Goal: Check status: Check status

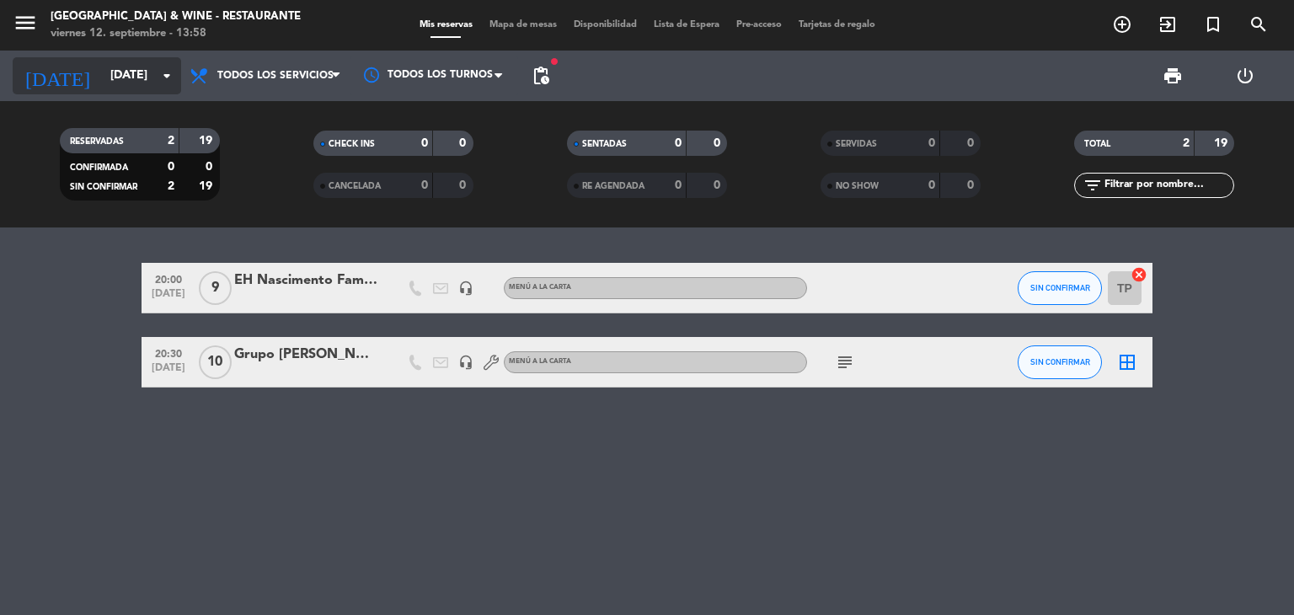
click at [102, 83] on input "[DATE]" at bounding box center [182, 76] width 160 height 30
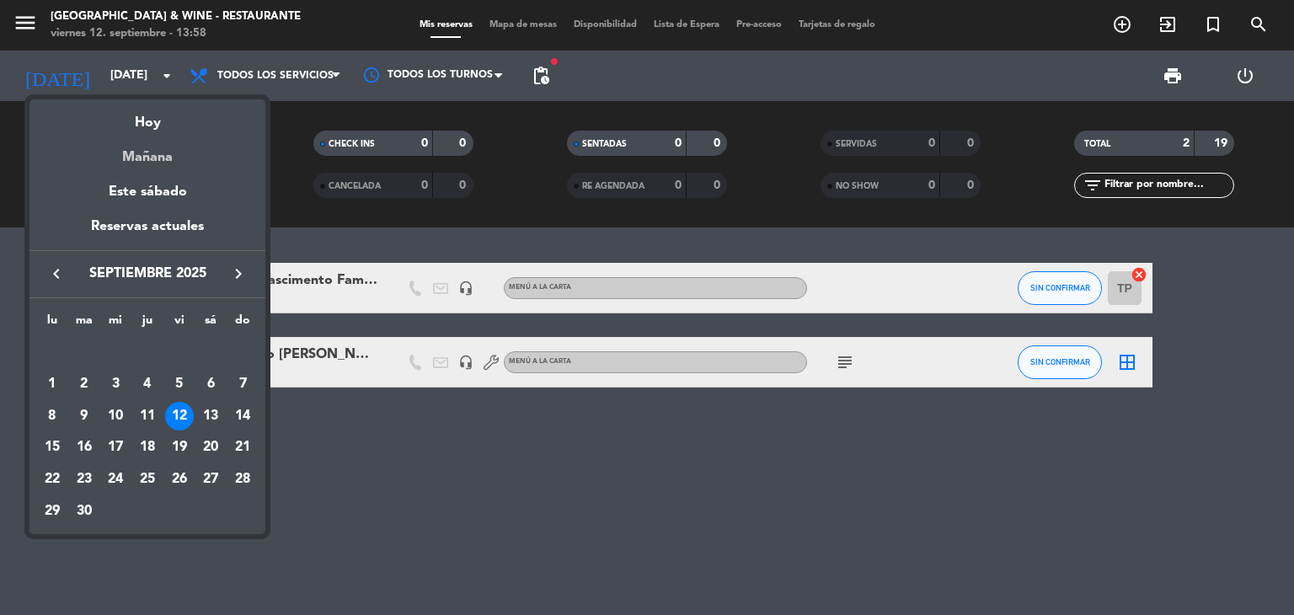
click at [130, 141] on div "Mañana" at bounding box center [147, 151] width 236 height 35
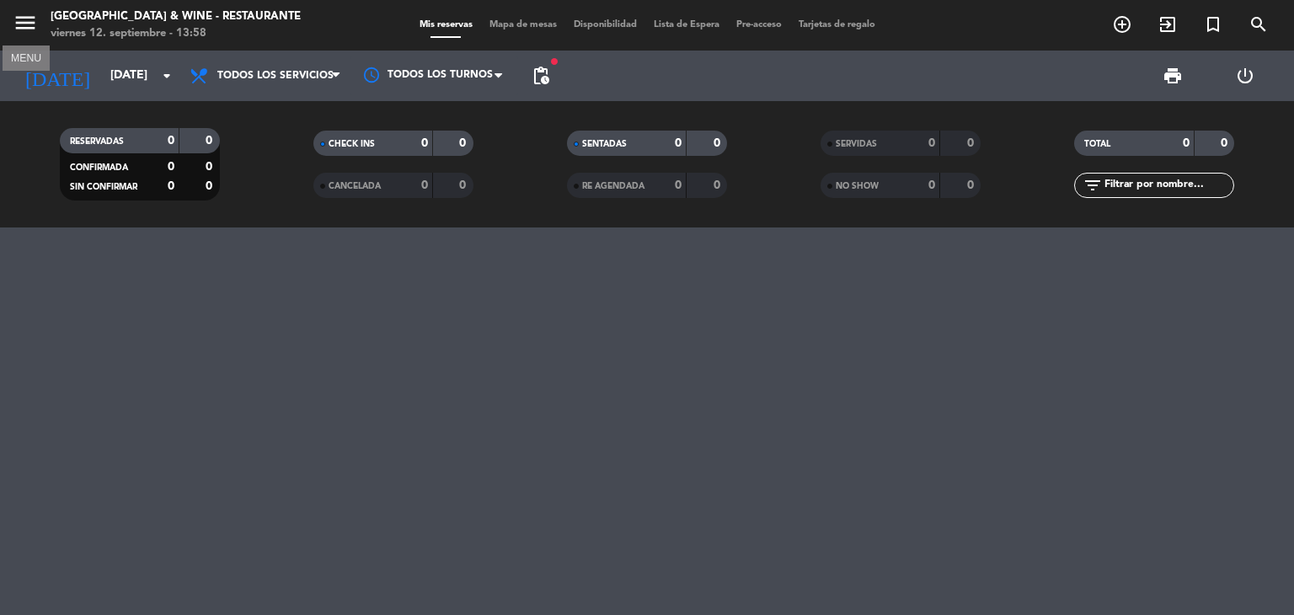
click at [24, 35] on icon "menu" at bounding box center [25, 22] width 25 height 25
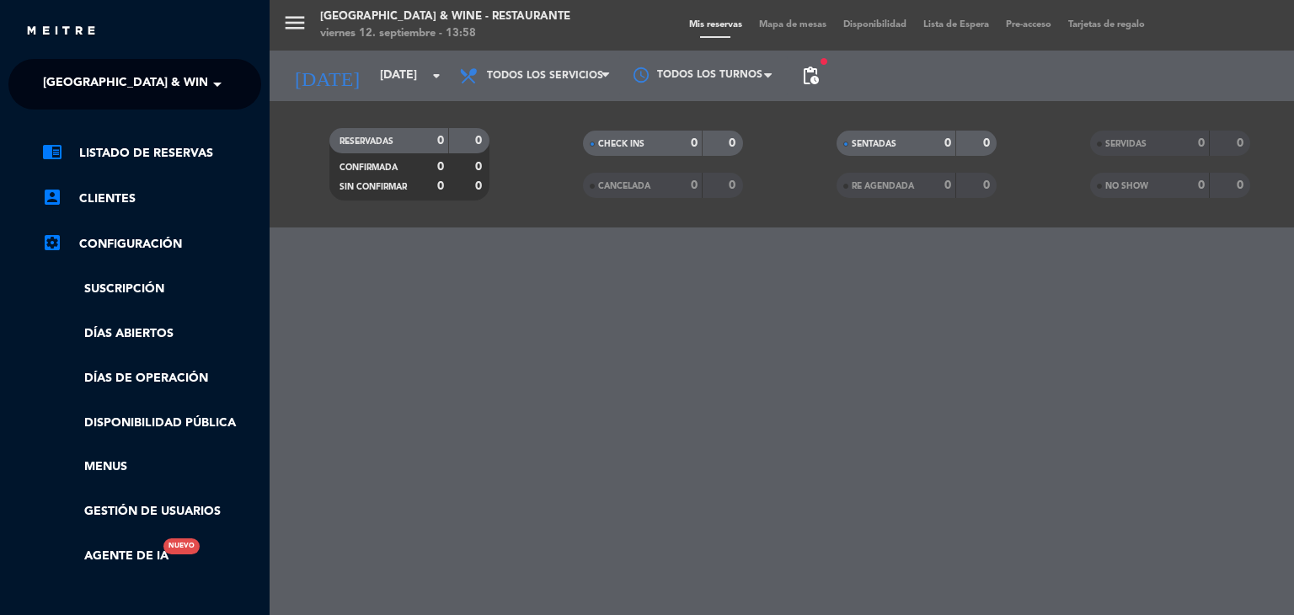
drag, startPoint x: 90, startPoint y: 109, endPoint x: 101, endPoint y: 83, distance: 28.3
click at [91, 109] on ng-select "× [GEOGRAPHIC_DATA] & Wine - Restaurante ×" at bounding box center [134, 84] width 253 height 51
click at [101, 83] on span "[GEOGRAPHIC_DATA] & Wine - Restaurante" at bounding box center [176, 84] width 267 height 35
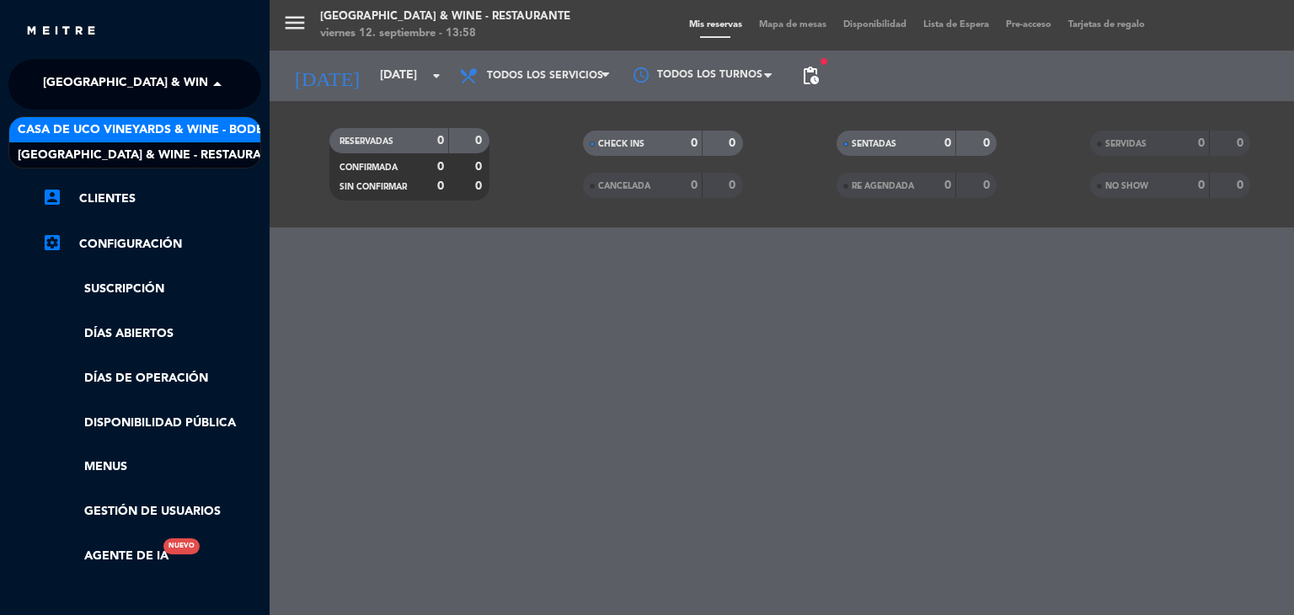
click at [137, 136] on span "Casa de Uco Vineyards & Wine - Bodega" at bounding box center [150, 129] width 264 height 19
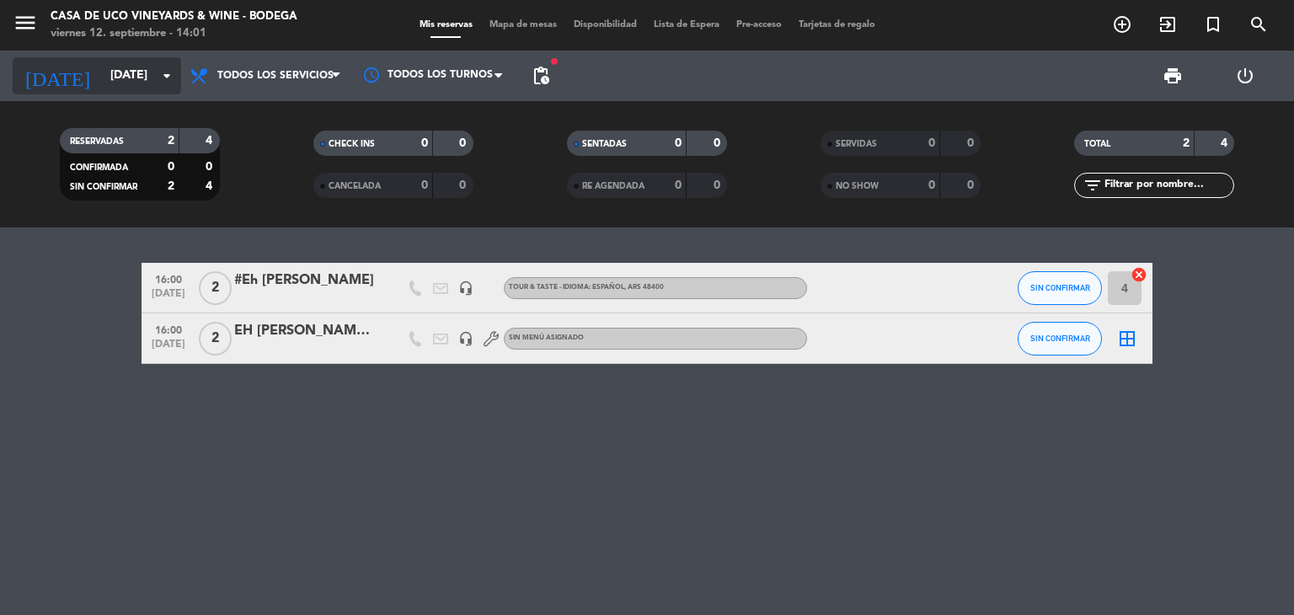
click at [102, 72] on input "[DATE]" at bounding box center [182, 76] width 160 height 30
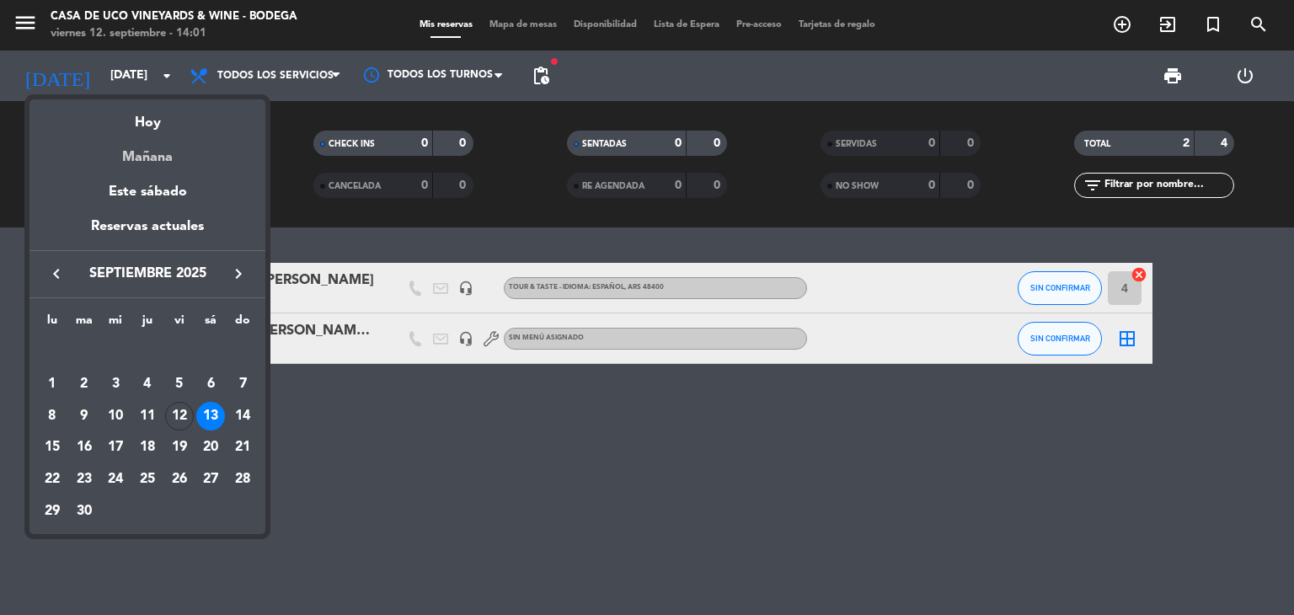
drag, startPoint x: 161, startPoint y: 144, endPoint x: 101, endPoint y: 92, distance: 79.4
click at [160, 144] on div "Mañana" at bounding box center [147, 151] width 236 height 35
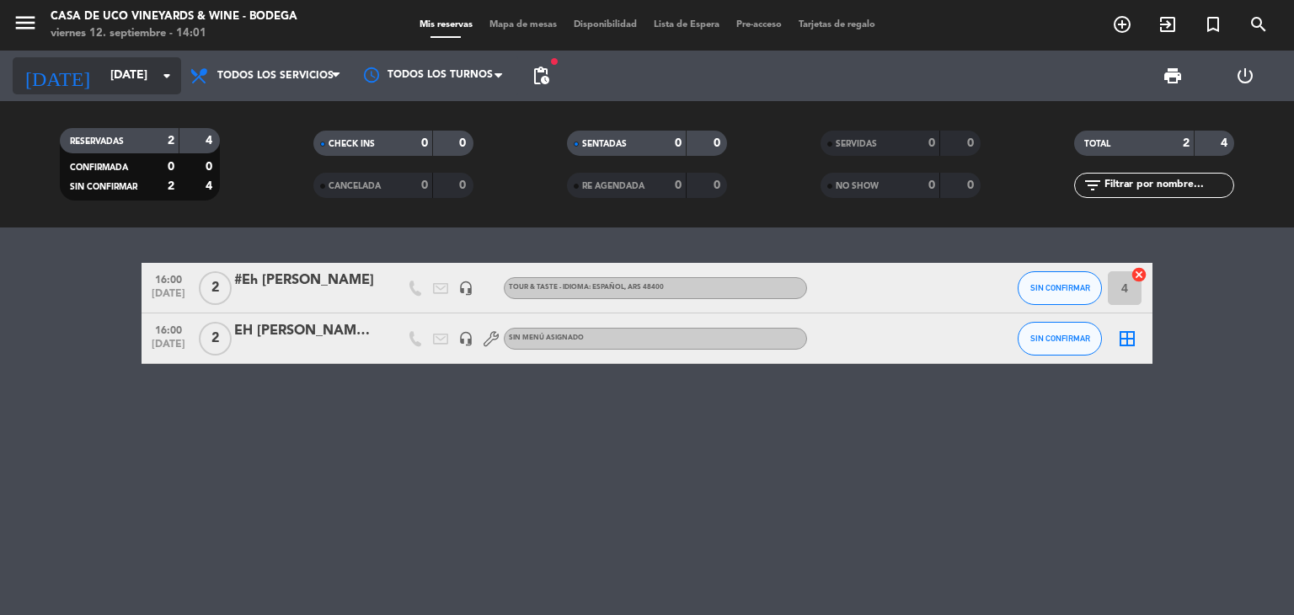
click at [102, 68] on input "[DATE]" at bounding box center [182, 76] width 160 height 30
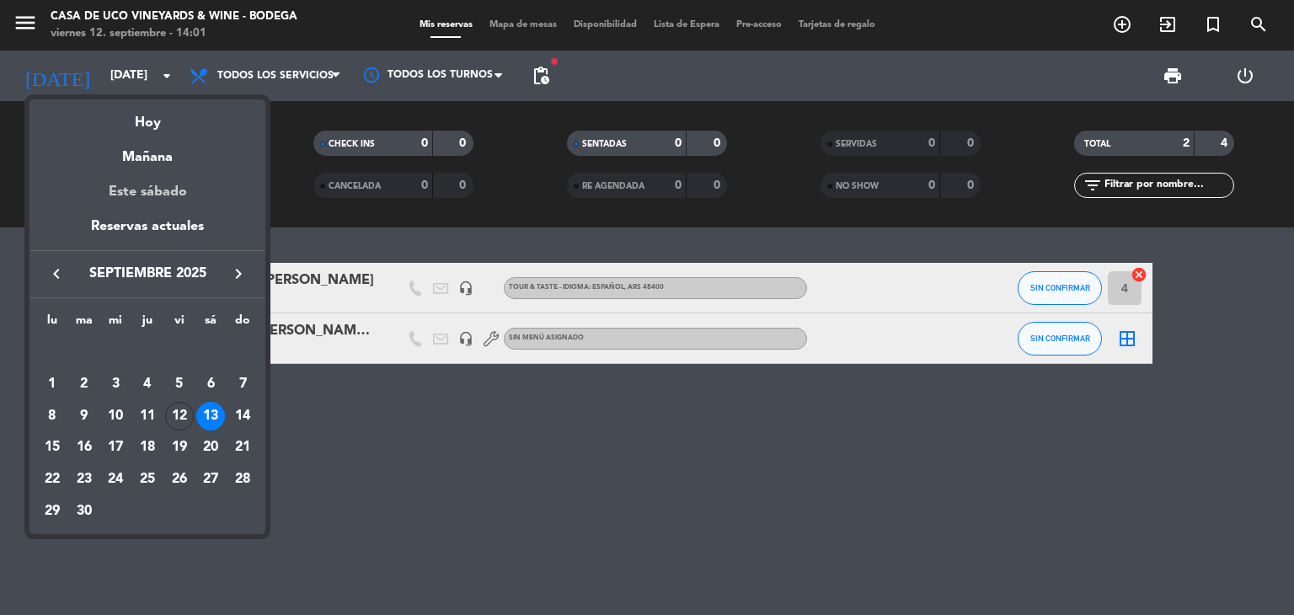
click at [147, 194] on div "Este sábado" at bounding box center [147, 191] width 236 height 47
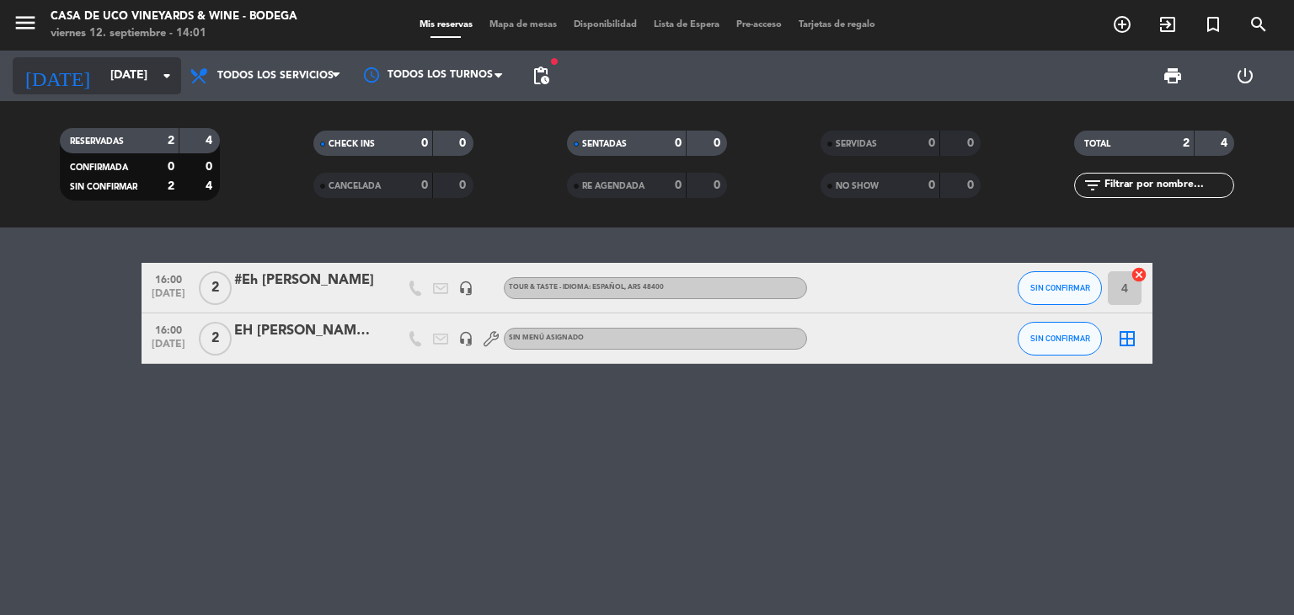
click at [113, 82] on input "[DATE]" at bounding box center [182, 76] width 160 height 30
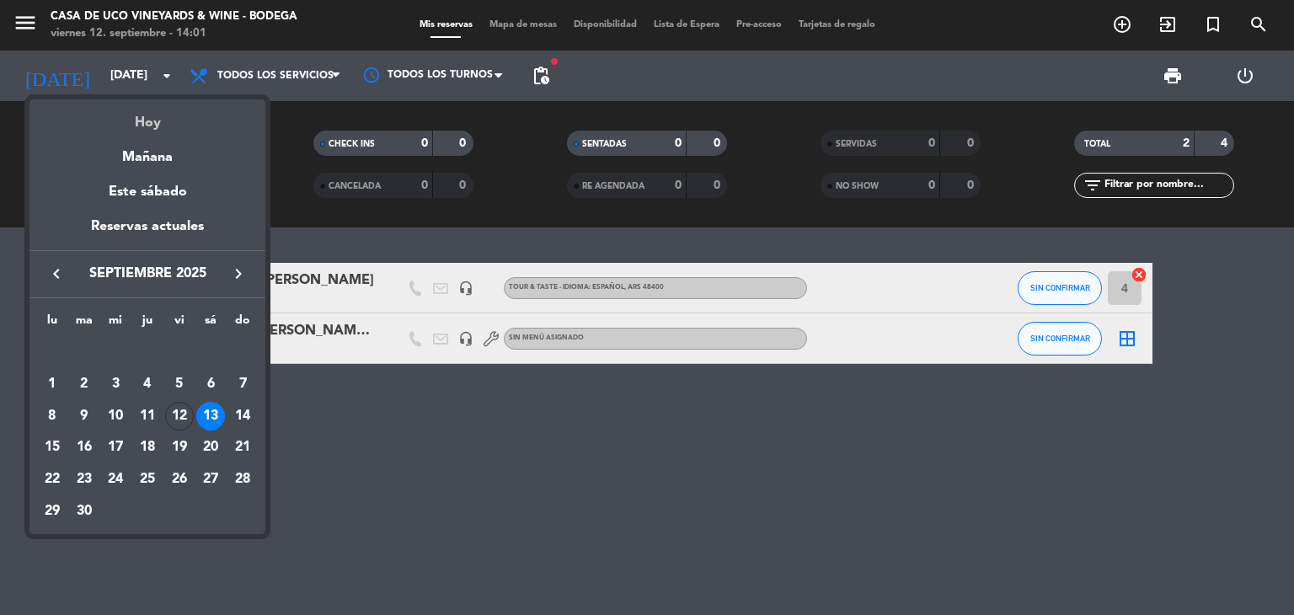
click at [168, 122] on div "Hoy" at bounding box center [147, 116] width 236 height 35
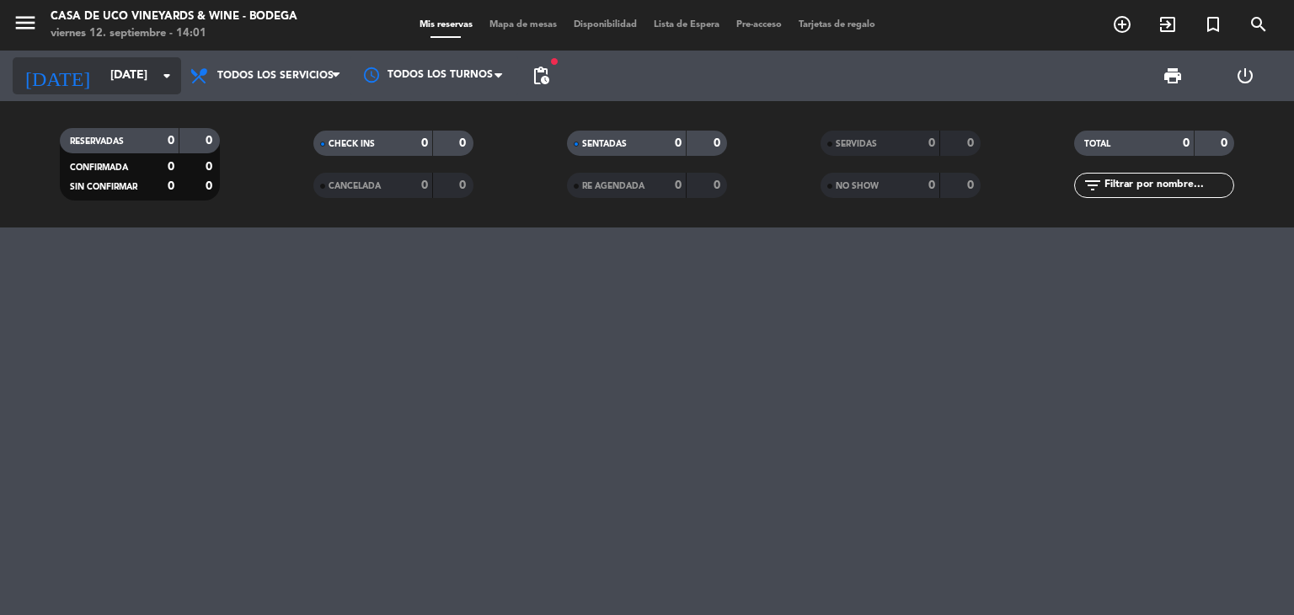
click at [110, 74] on input "[DATE]" at bounding box center [182, 76] width 160 height 30
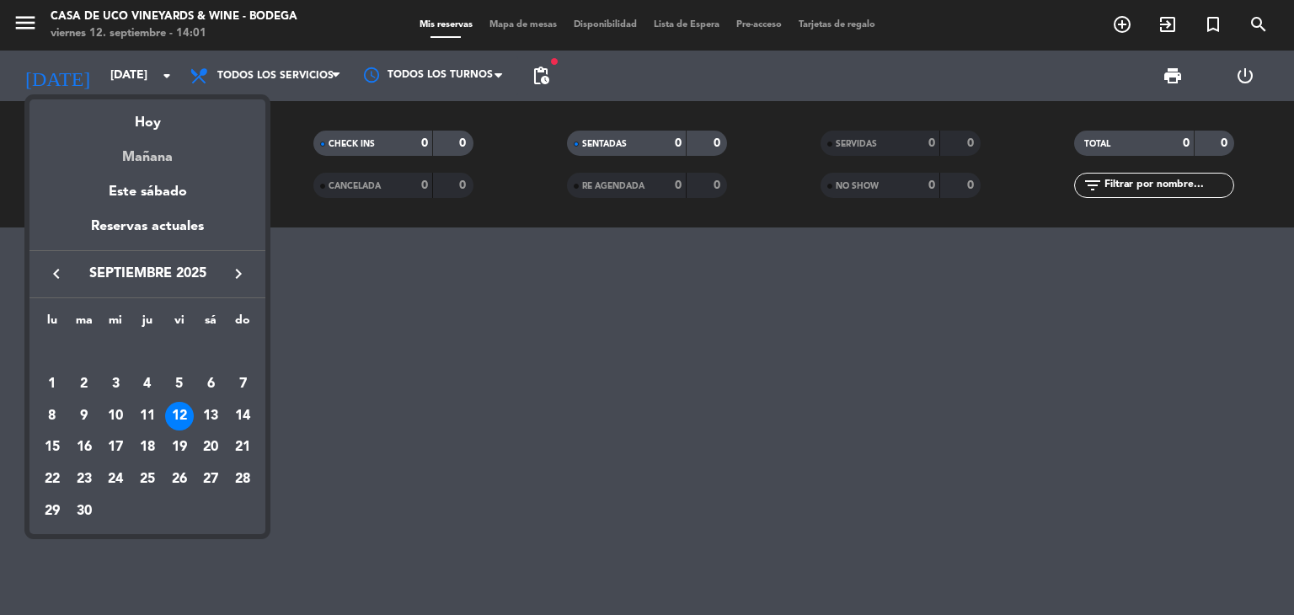
click at [143, 152] on div "Mañana" at bounding box center [147, 151] width 236 height 35
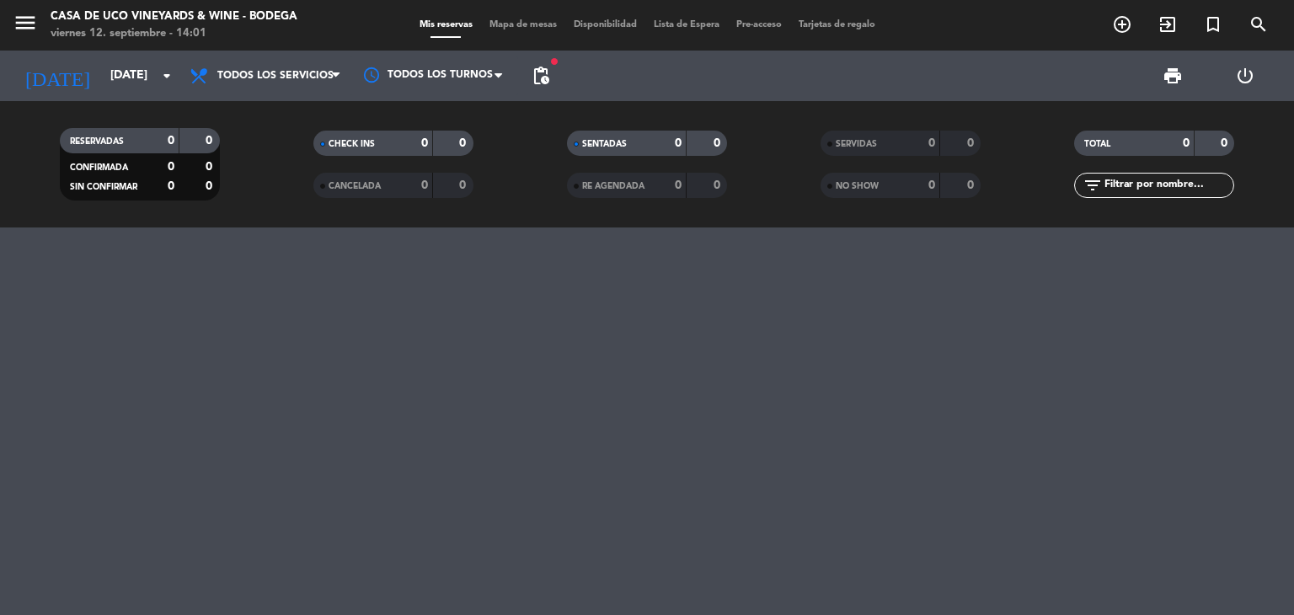
type input "[DATE]"
click at [102, 75] on input "[DATE]" at bounding box center [182, 76] width 160 height 30
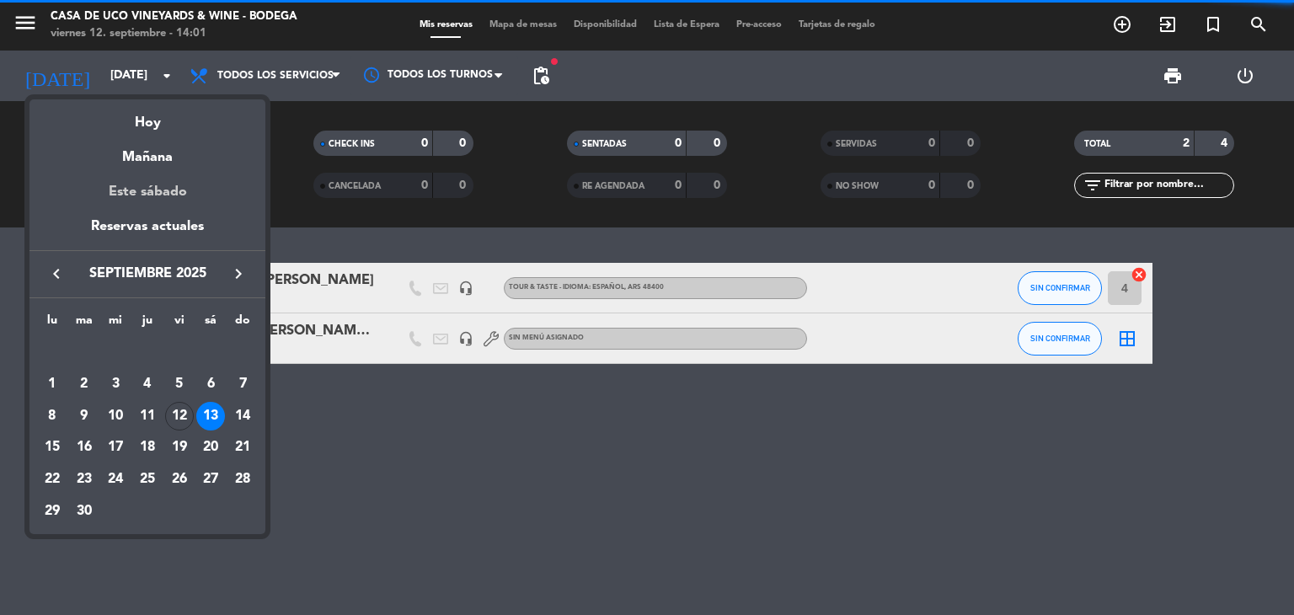
click at [173, 190] on div "Este sábado" at bounding box center [147, 191] width 236 height 47
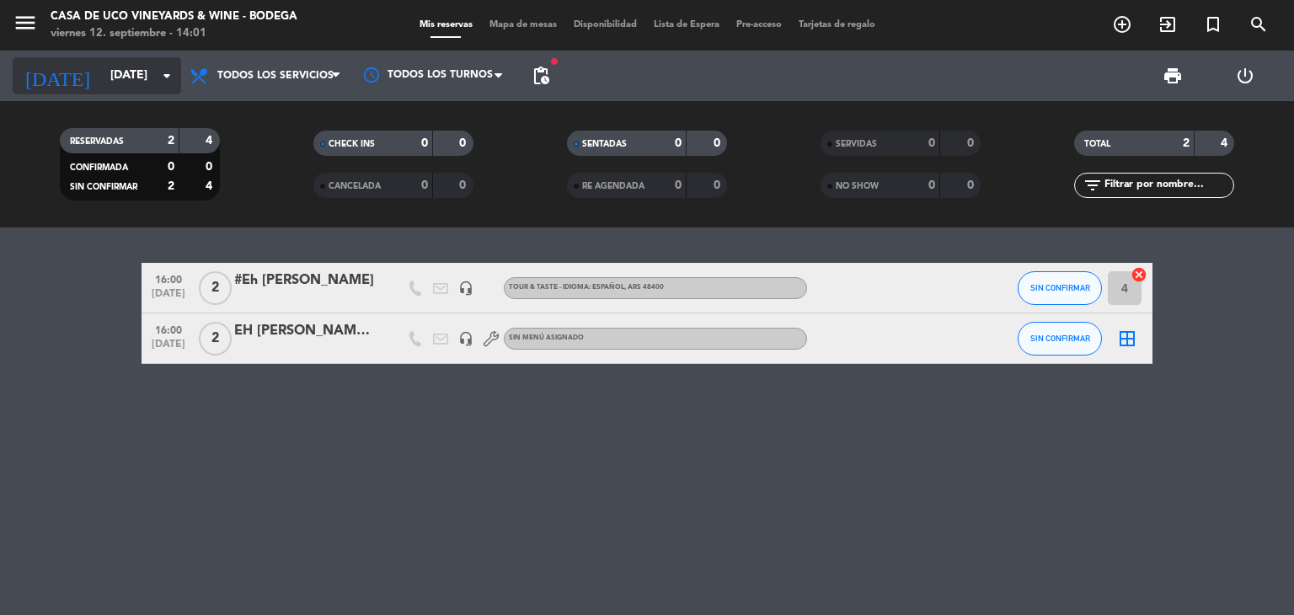
click at [102, 75] on input "[DATE]" at bounding box center [182, 76] width 160 height 30
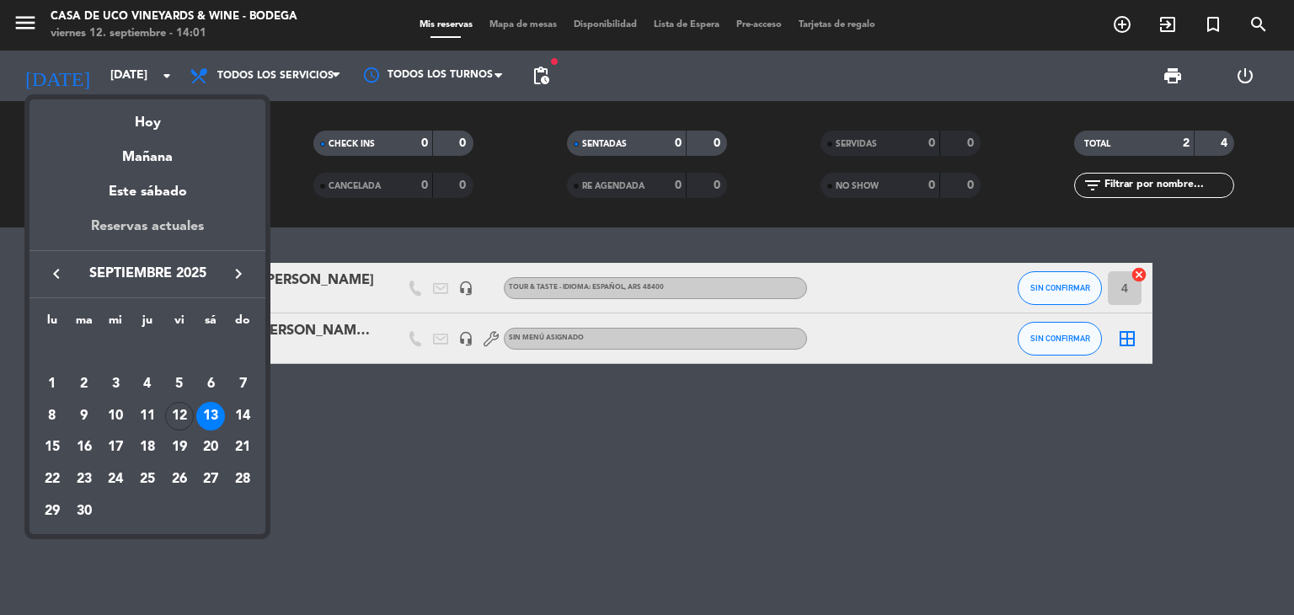
click at [154, 230] on div "Reservas actuales" at bounding box center [147, 233] width 236 height 35
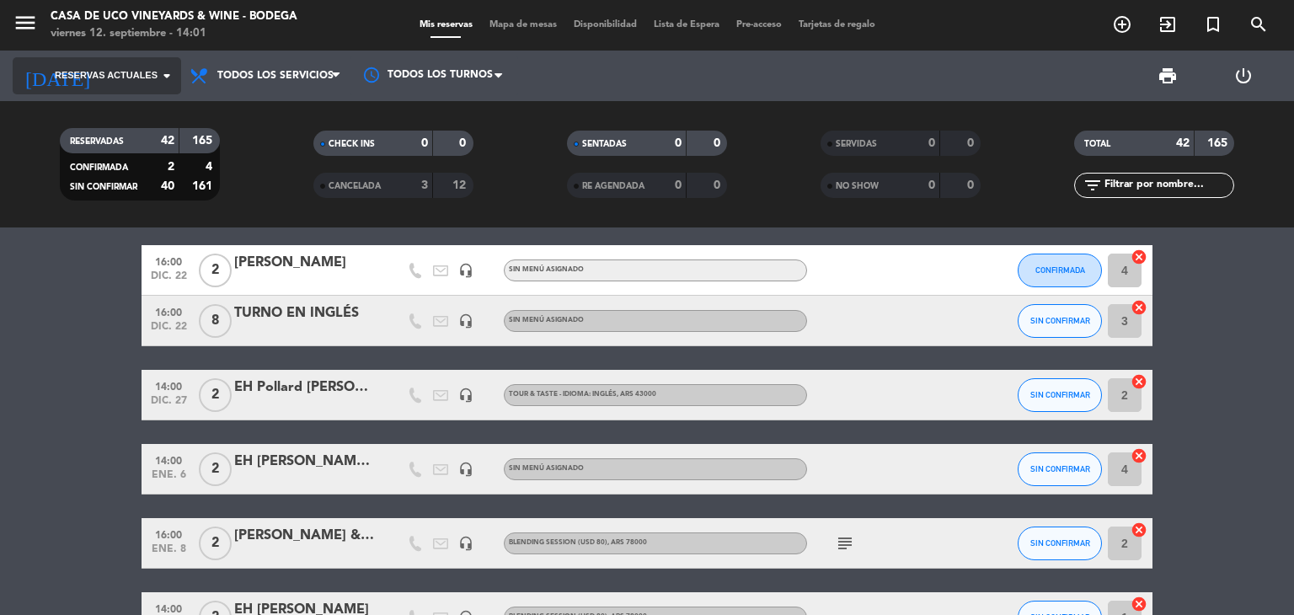
scroll to position [2451, 0]
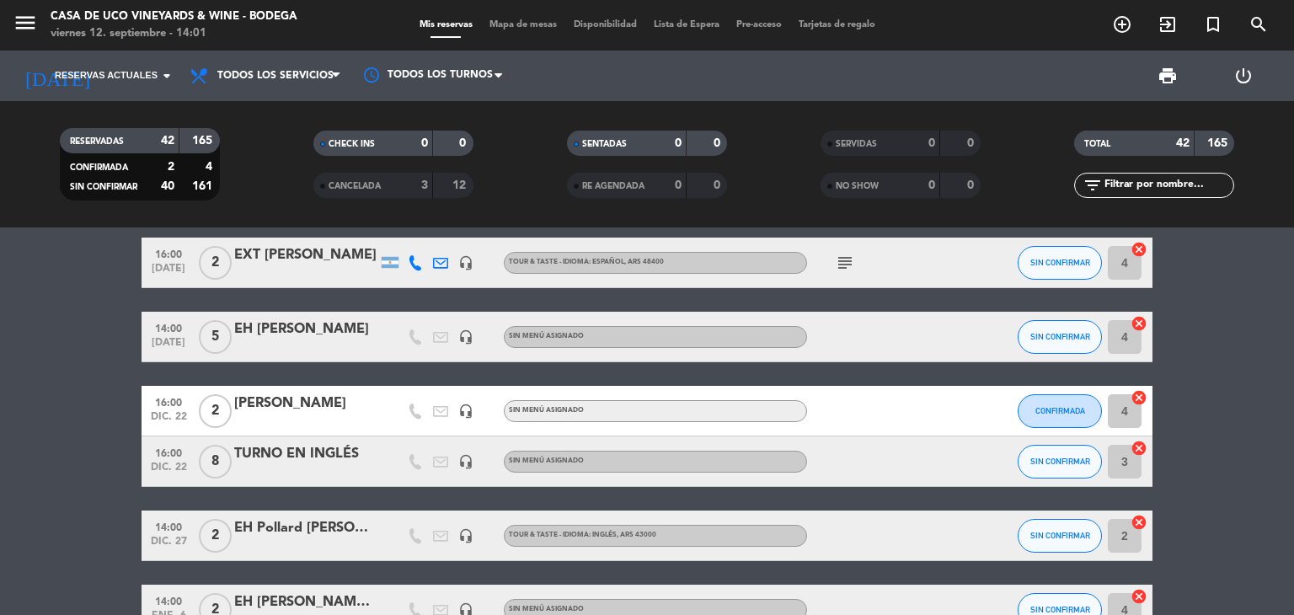
click at [91, 51] on div "[DATE] Reservas actuales arrow_drop_down" at bounding box center [97, 76] width 168 height 51
click at [131, 81] on span "Reservas actuales" at bounding box center [106, 75] width 103 height 15
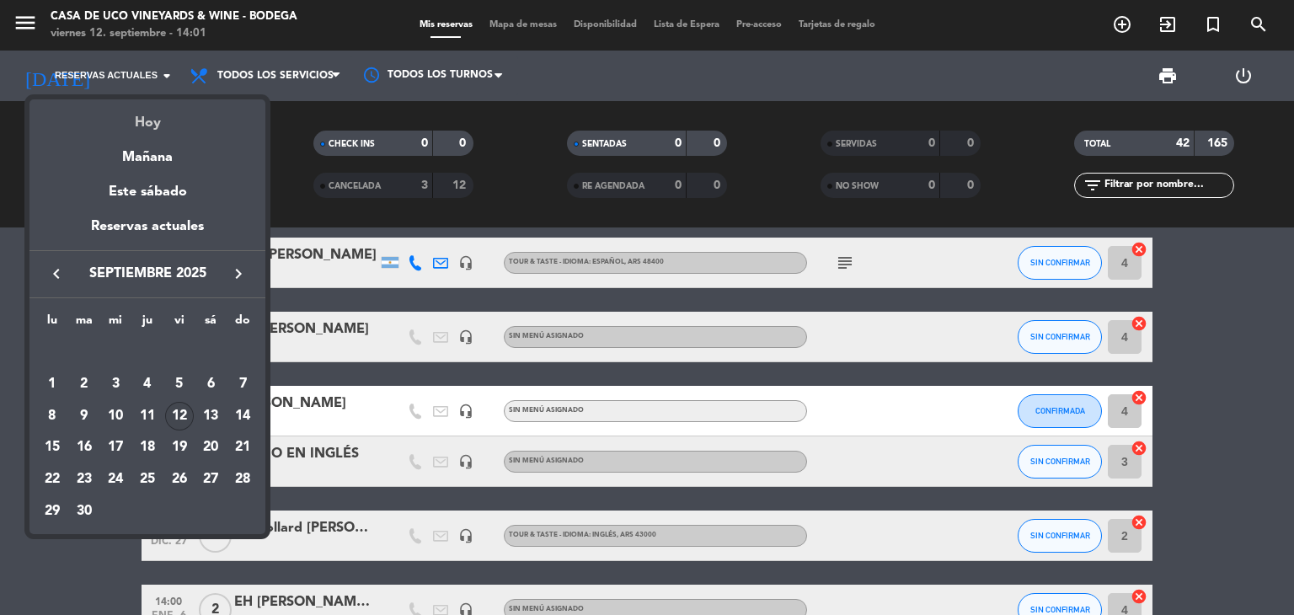
click at [165, 108] on div "Hoy" at bounding box center [147, 116] width 236 height 35
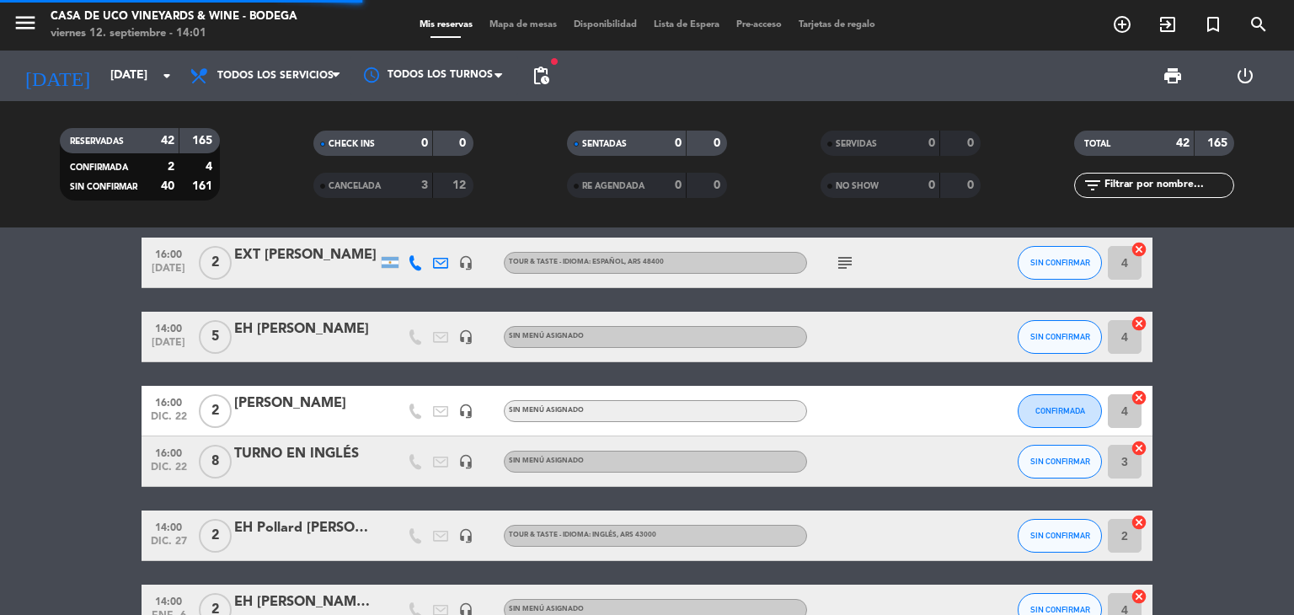
scroll to position [0, 0]
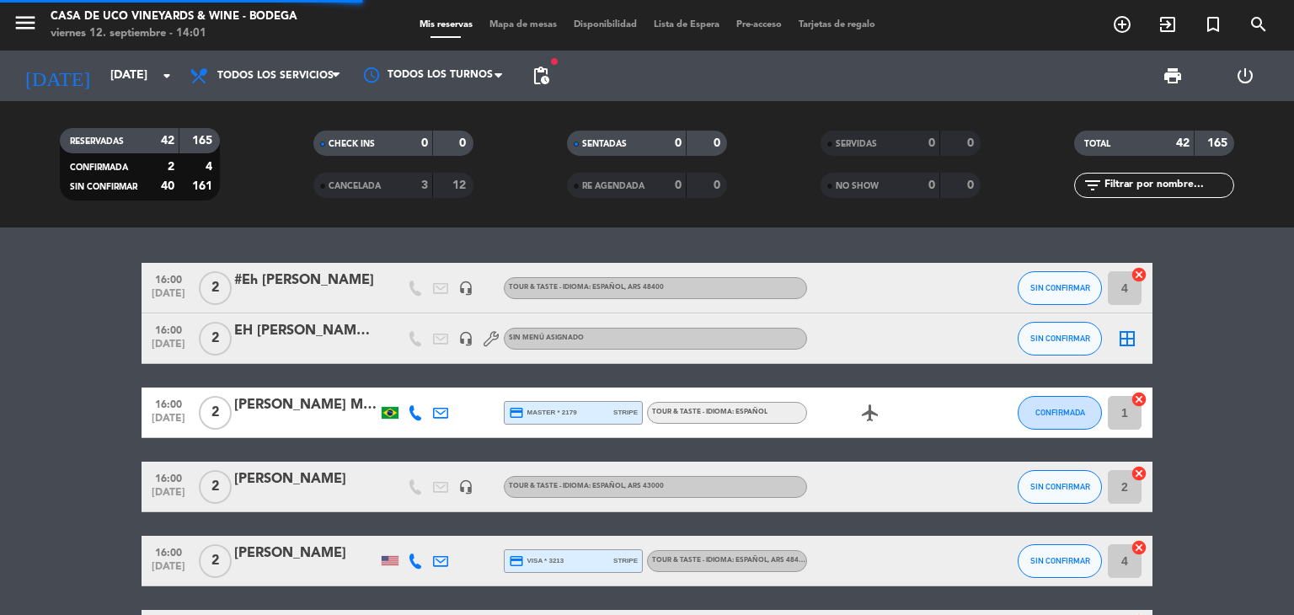
click at [44, 15] on span "menu" at bounding box center [32, 26] width 38 height 40
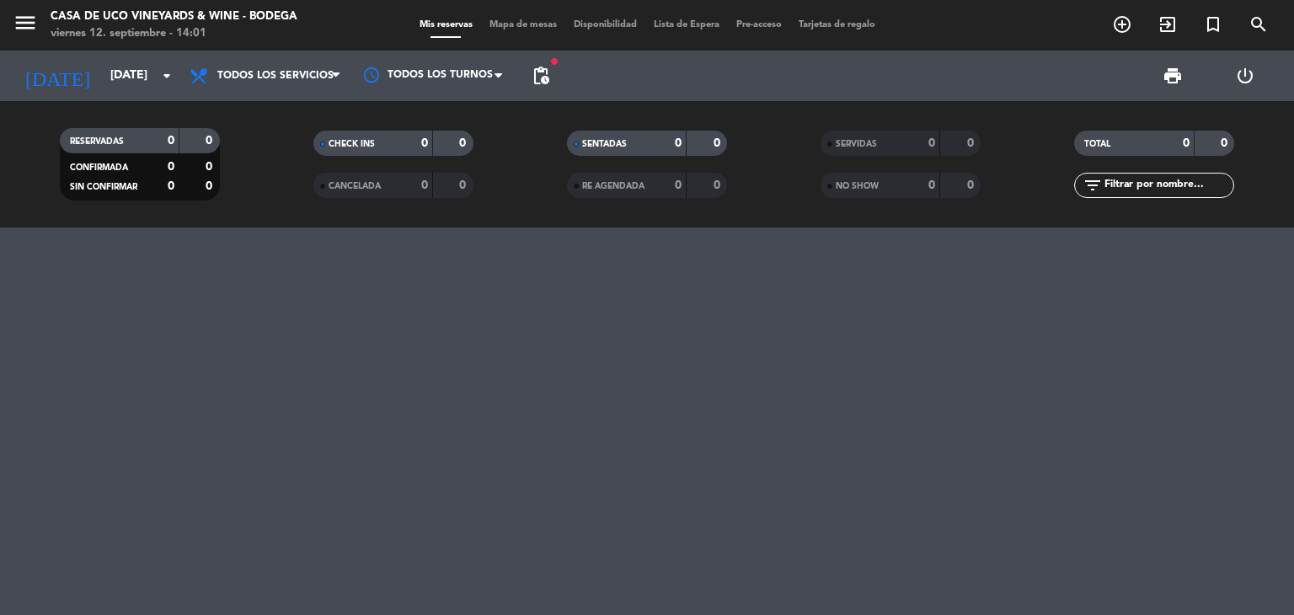
click at [60, 32] on div "viernes 12. septiembre - 14:01" at bounding box center [174, 33] width 247 height 17
click at [20, 27] on icon "menu" at bounding box center [25, 22] width 25 height 25
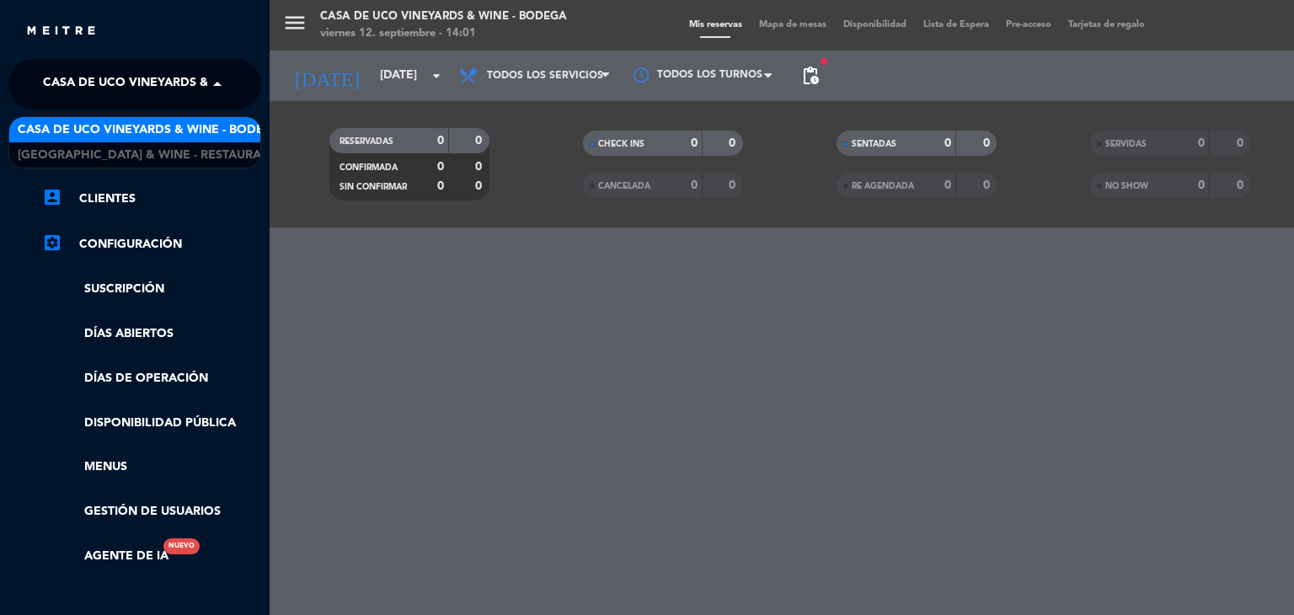
click at [81, 77] on span "Casa de Uco Vineyards & Wine - Bodega" at bounding box center [175, 84] width 264 height 35
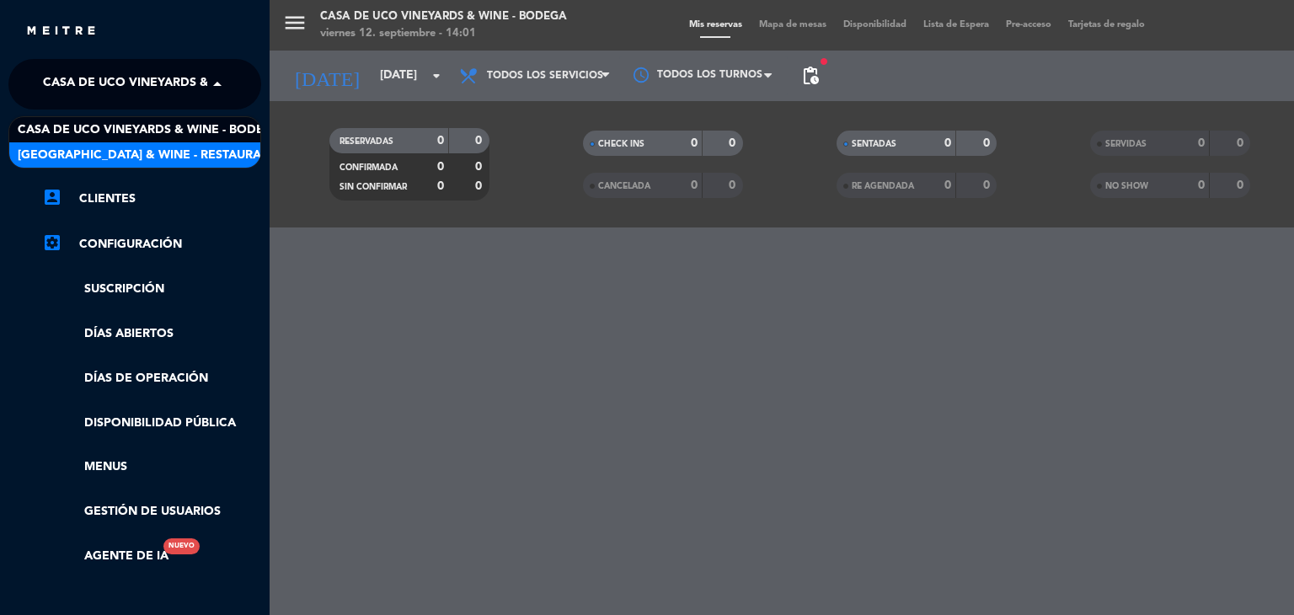
click at [128, 156] on span "[GEOGRAPHIC_DATA] & Wine - Restaurante" at bounding box center [151, 155] width 267 height 19
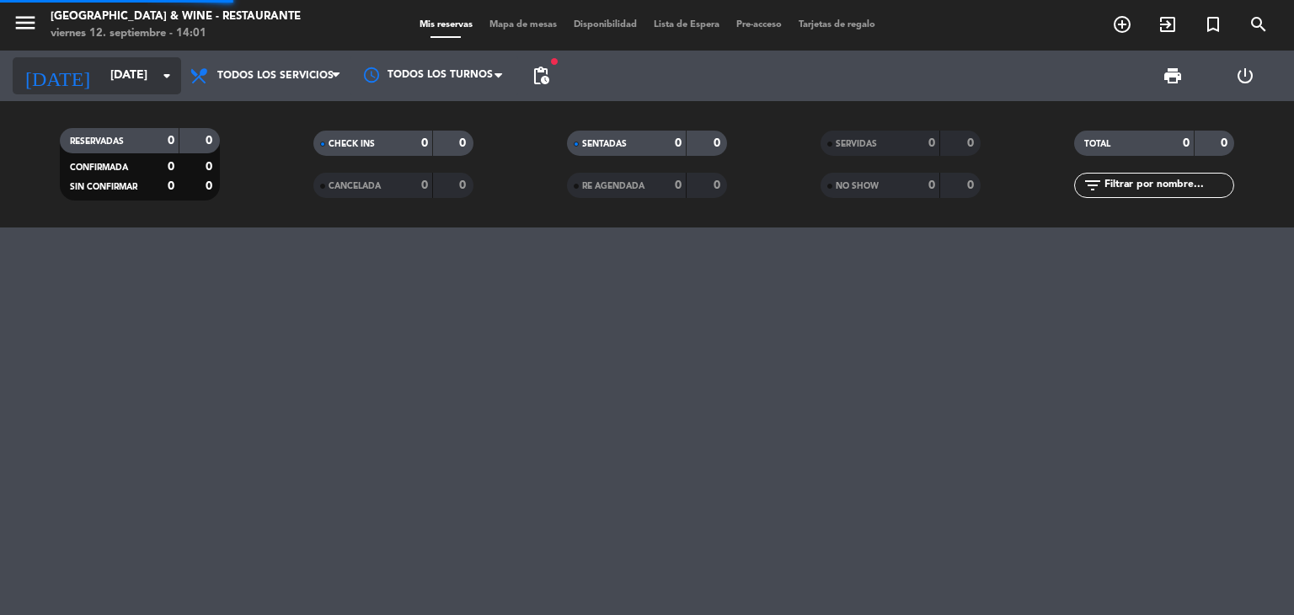
click at [102, 81] on input "[DATE]" at bounding box center [182, 76] width 160 height 30
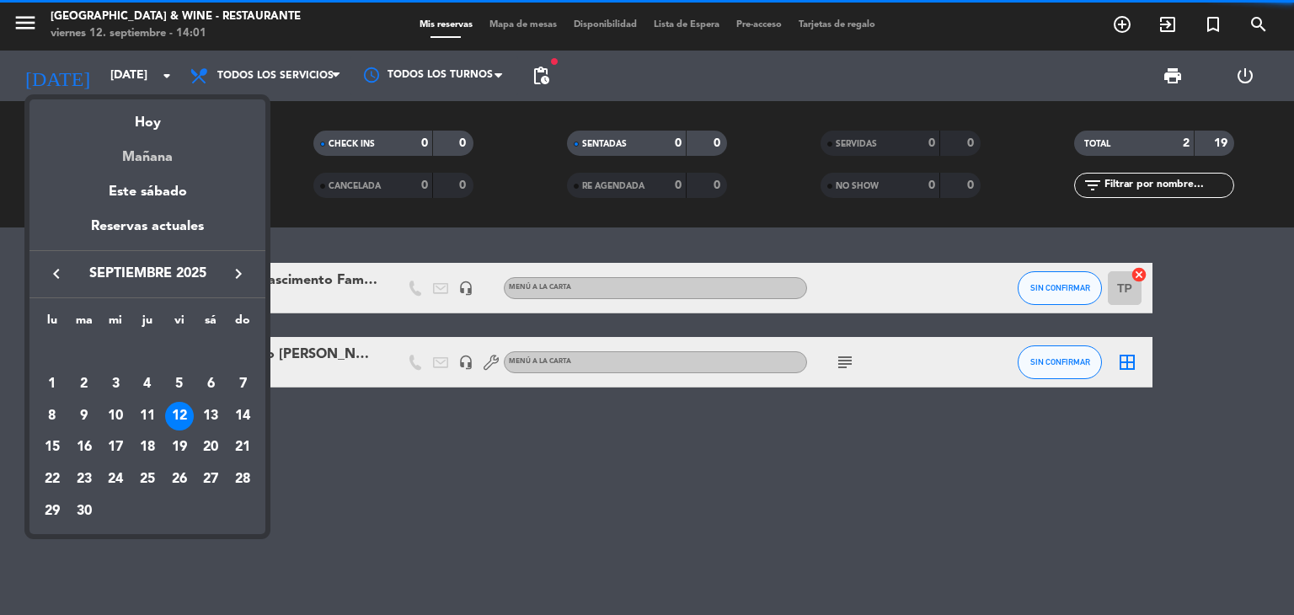
click at [148, 157] on div "Mañana" at bounding box center [147, 151] width 236 height 35
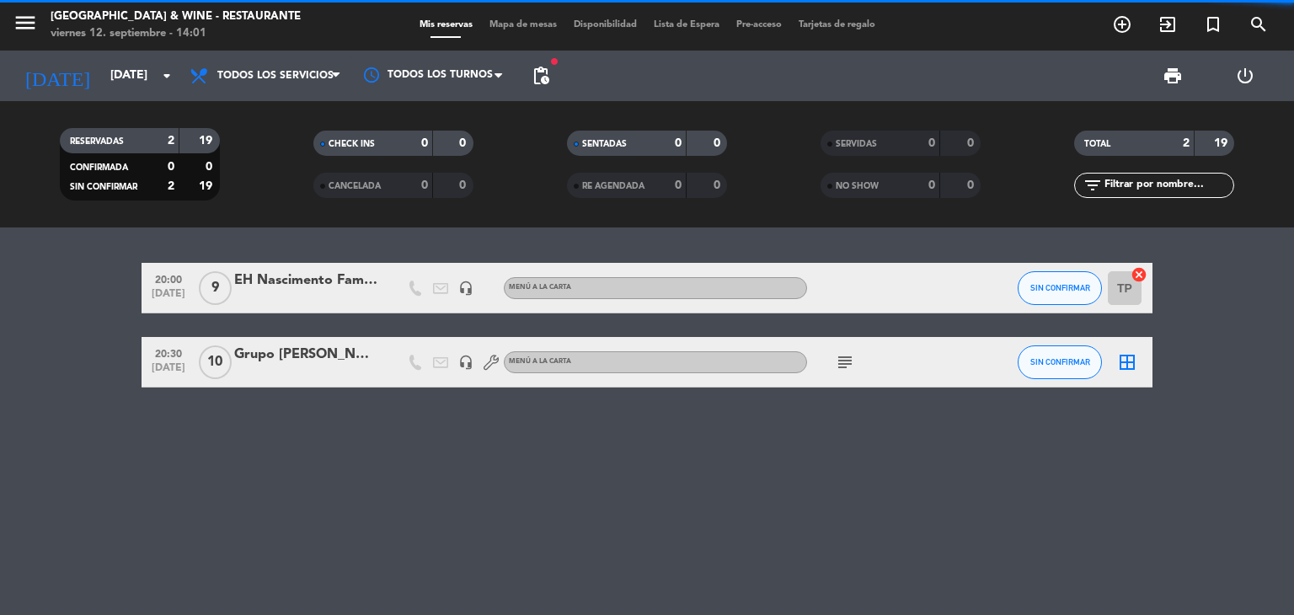
type input "[DATE]"
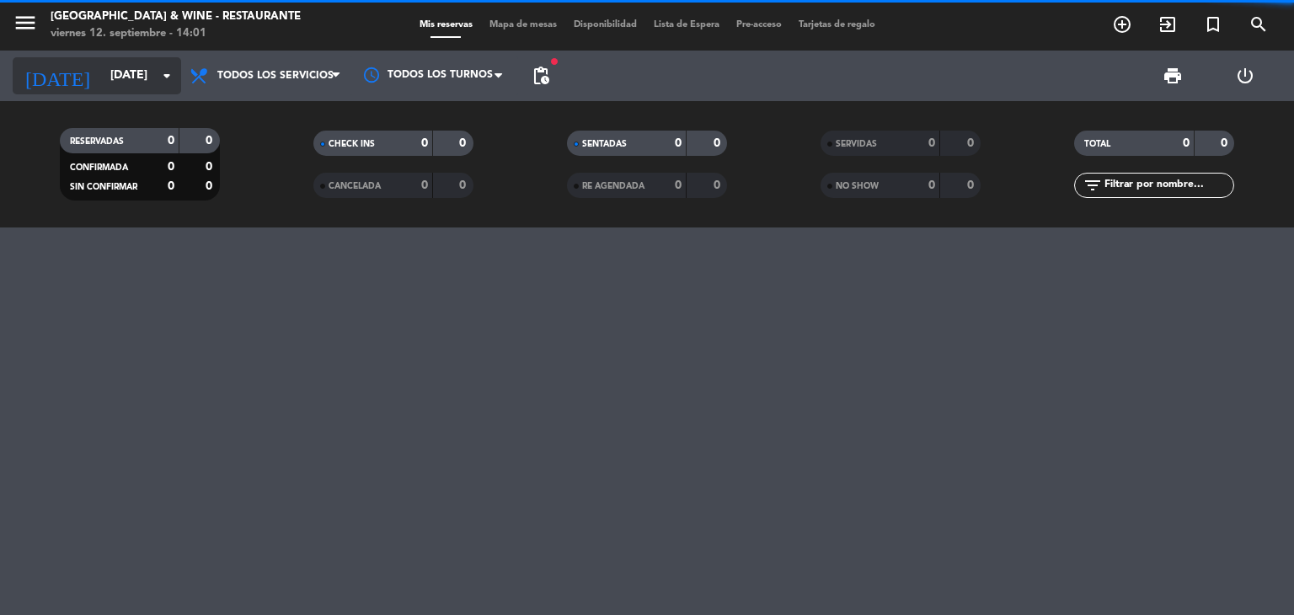
click at [102, 74] on input "[DATE]" at bounding box center [182, 76] width 160 height 30
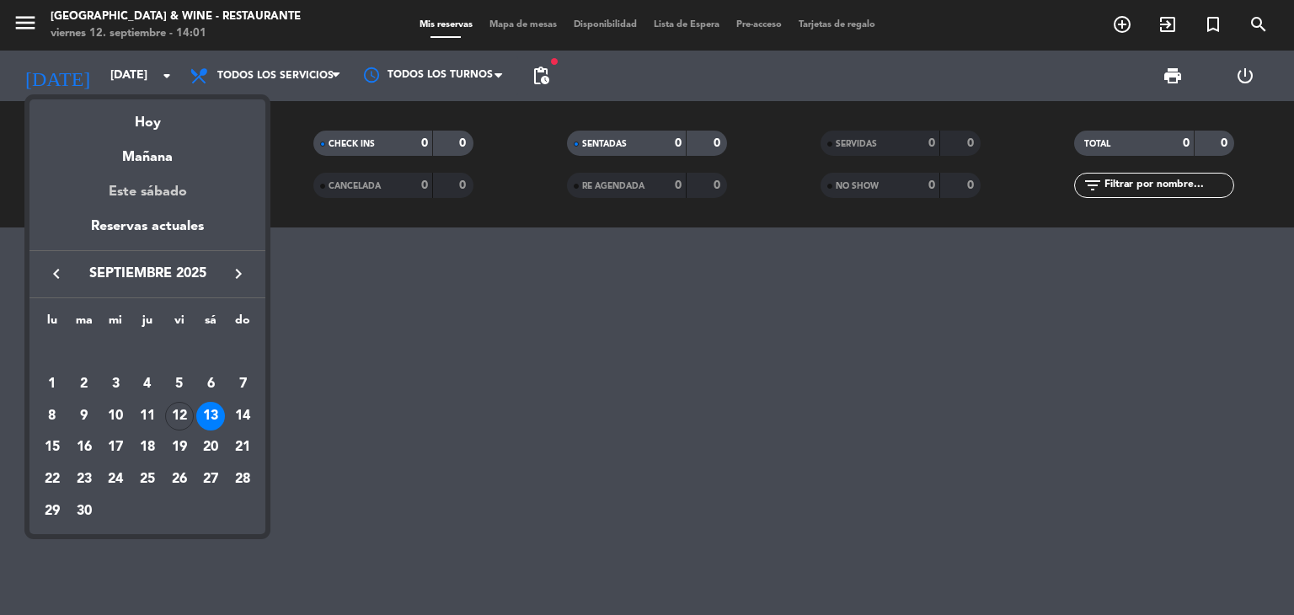
click at [152, 200] on div "Este sábado" at bounding box center [147, 191] width 236 height 47
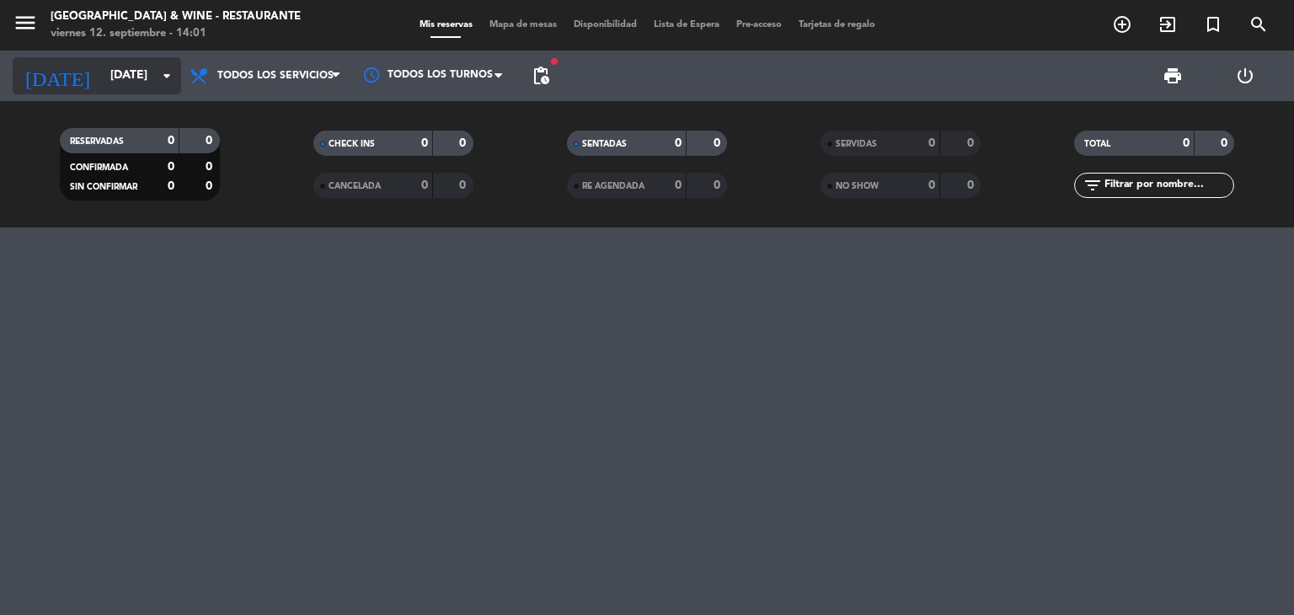
click at [104, 78] on input "[DATE]" at bounding box center [182, 76] width 160 height 30
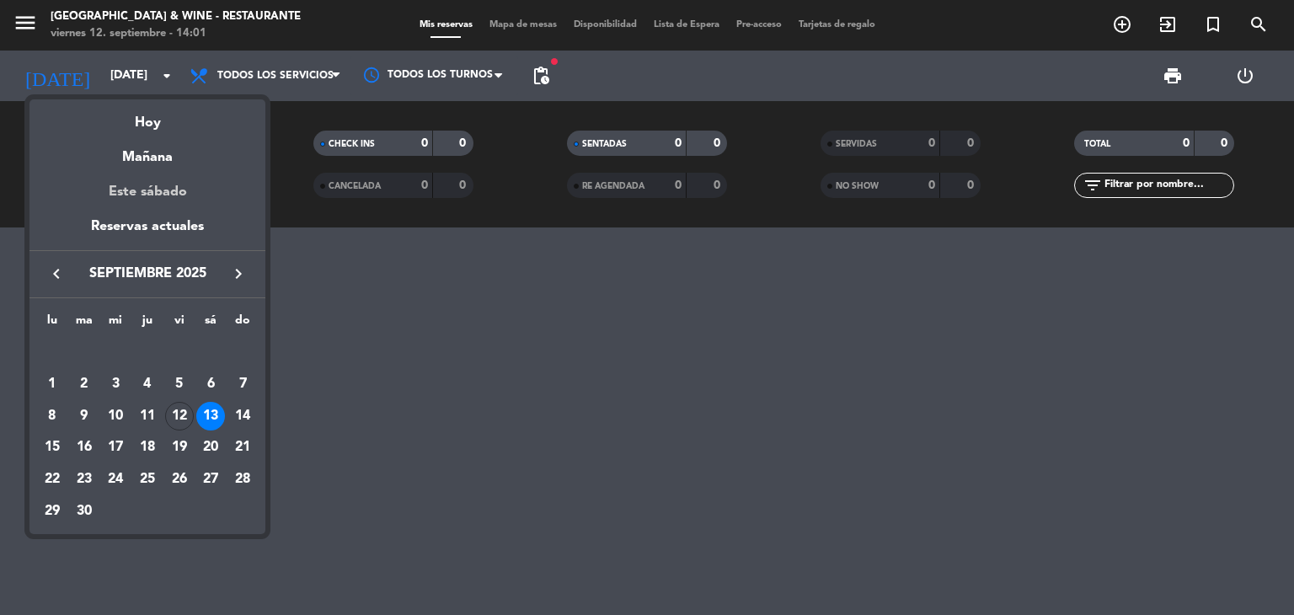
click at [167, 214] on div "Este sábado" at bounding box center [147, 191] width 236 height 47
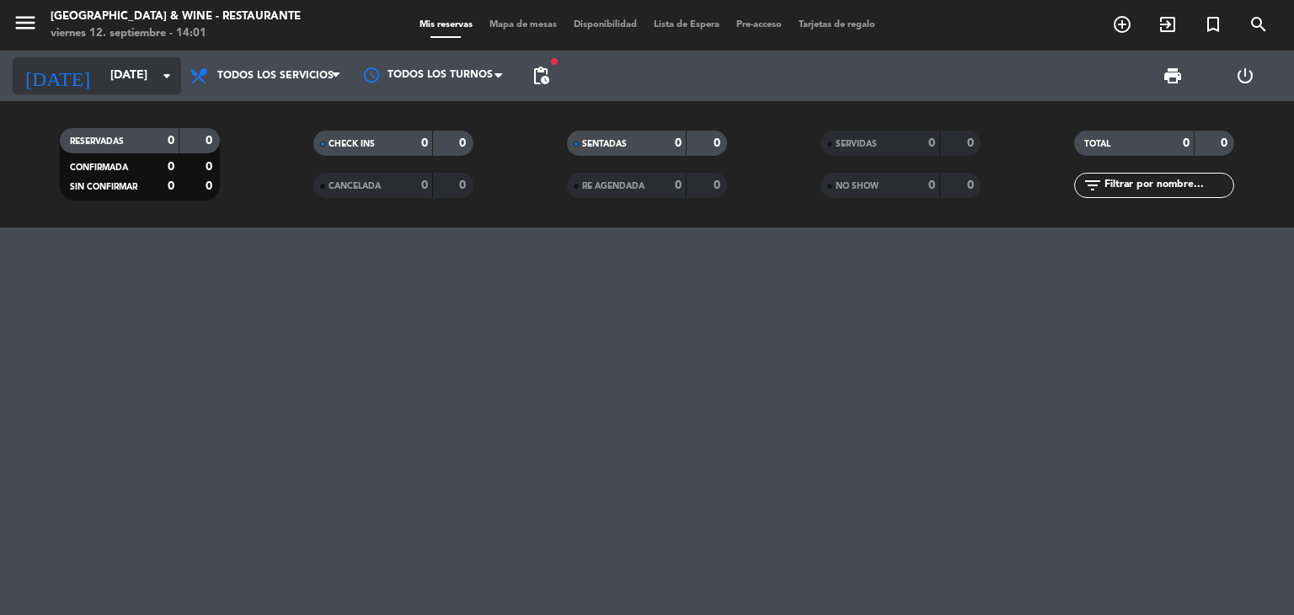
click at [102, 87] on input "[DATE]" at bounding box center [182, 76] width 160 height 30
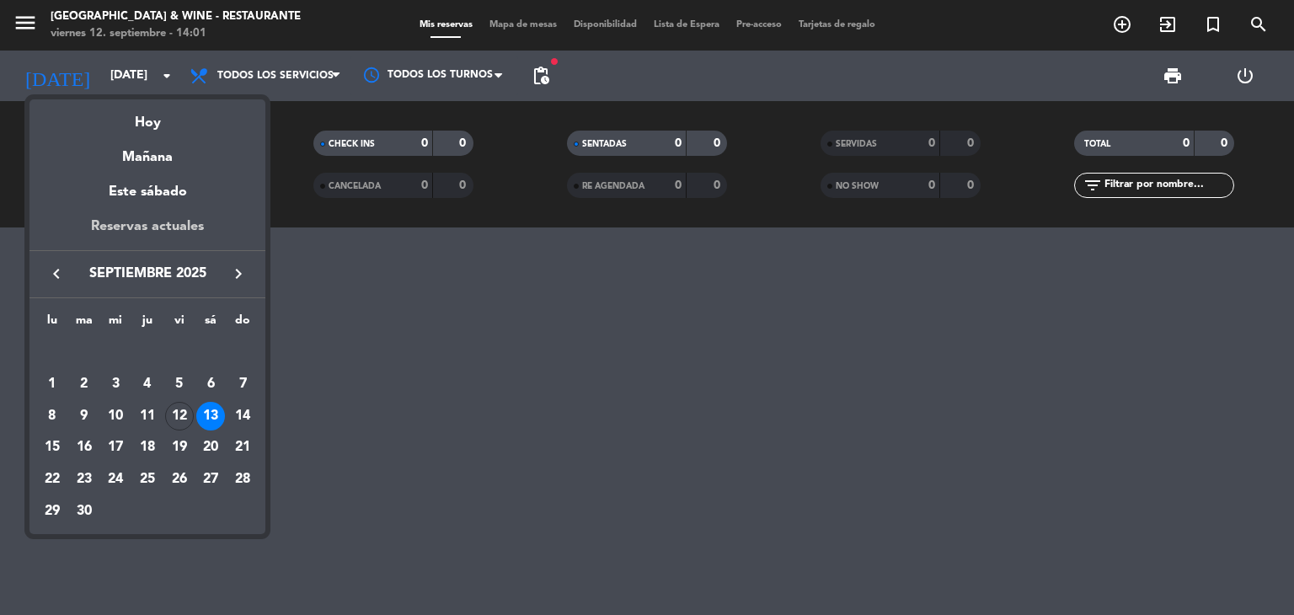
click at [152, 221] on div "Reservas actuales" at bounding box center [147, 233] width 236 height 35
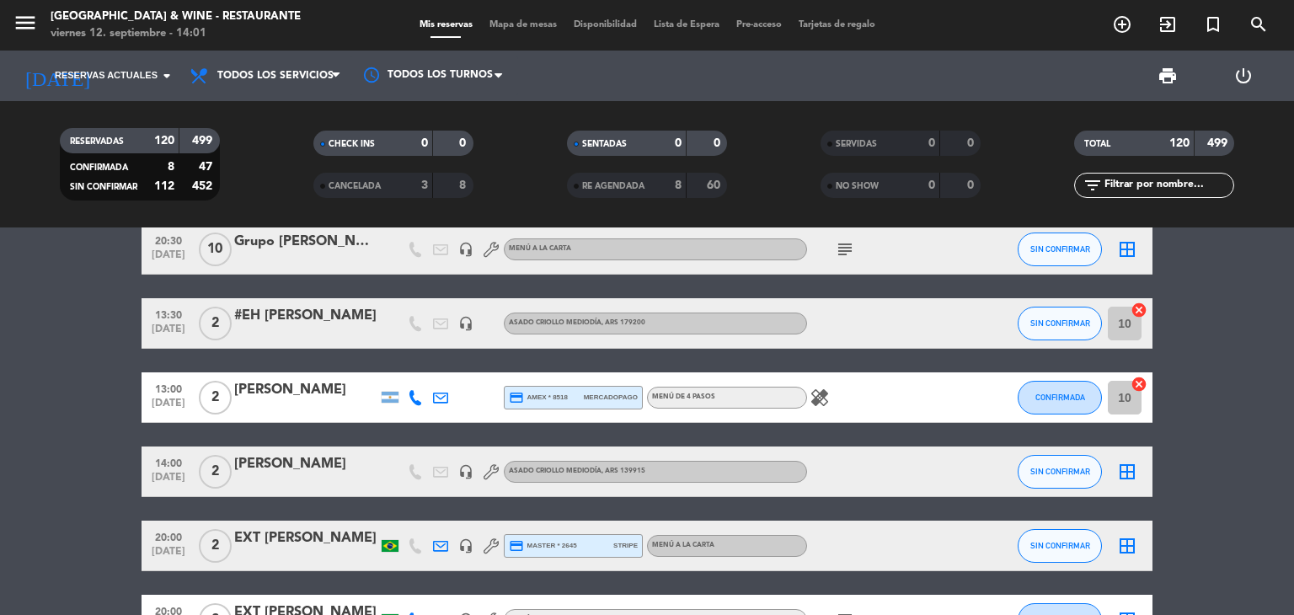
scroll to position [84, 0]
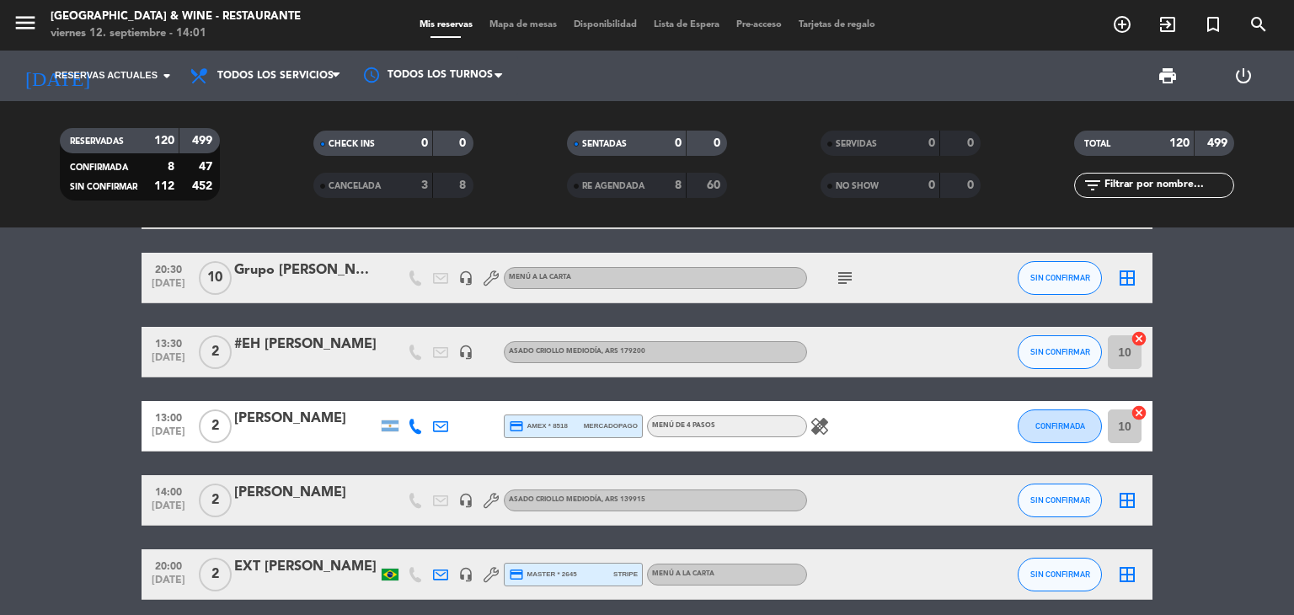
click at [840, 275] on icon "subject" at bounding box center [845, 278] width 20 height 20
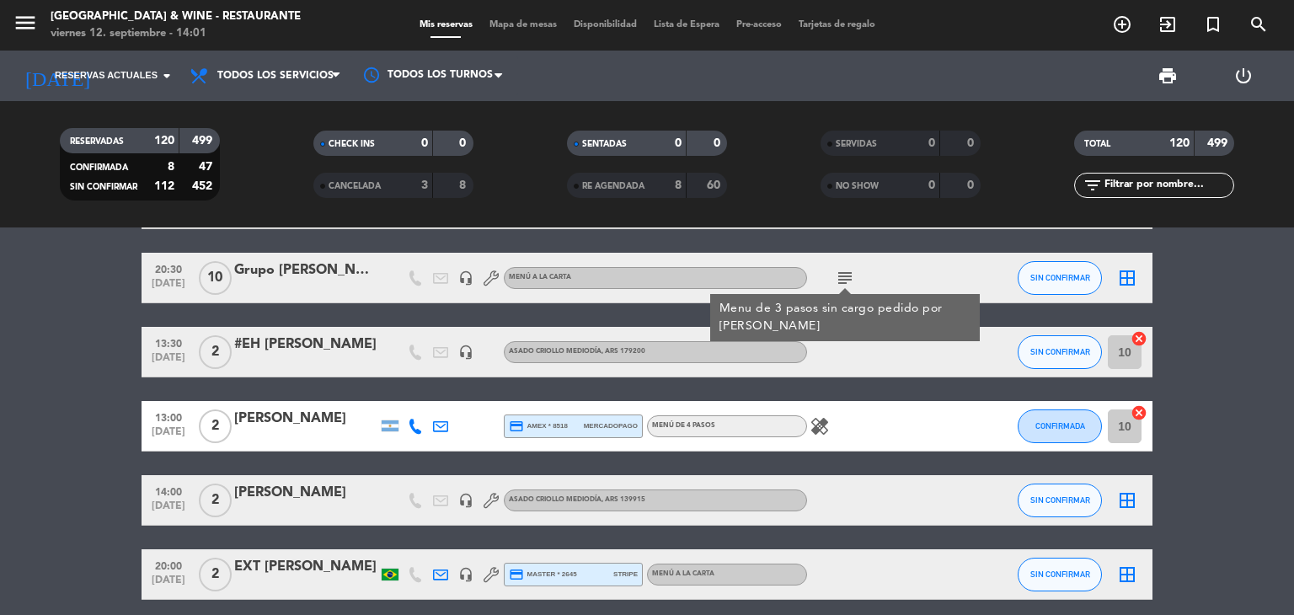
click at [840, 274] on icon "subject" at bounding box center [845, 278] width 20 height 20
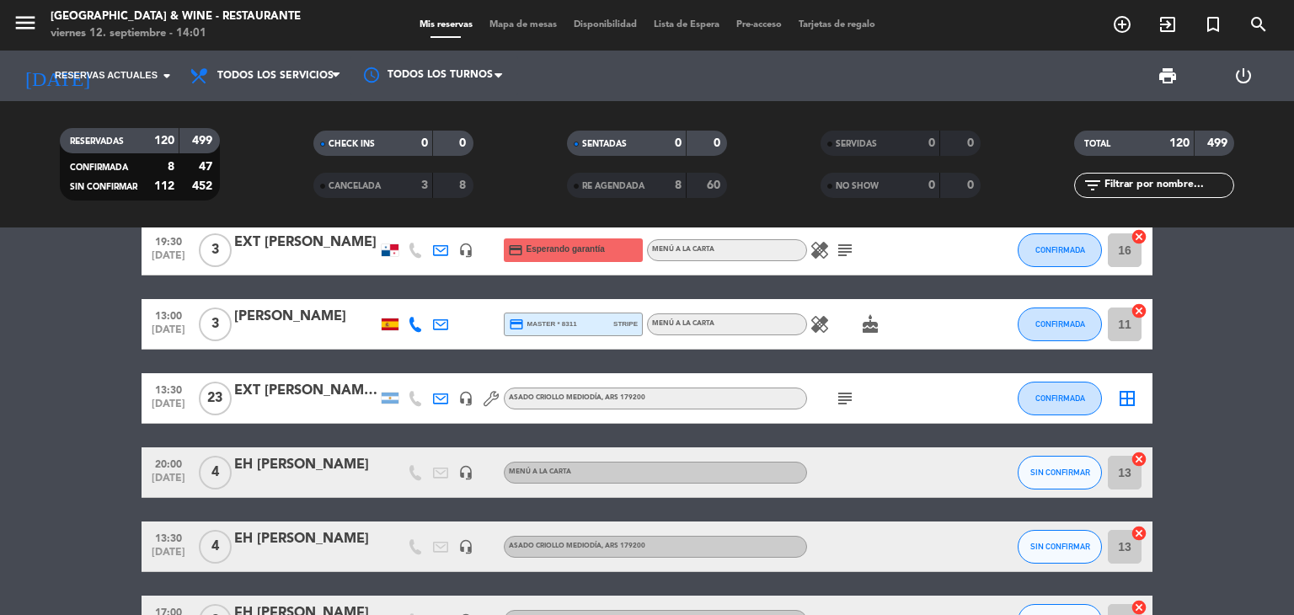
scroll to position [5642, 0]
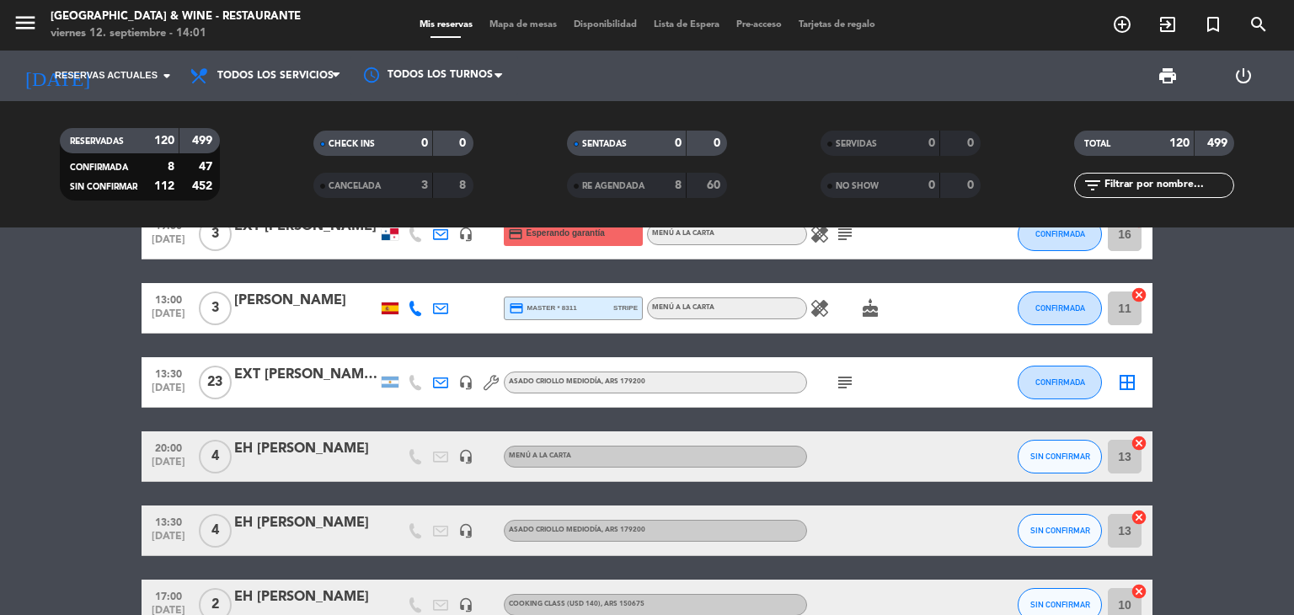
drag, startPoint x: 391, startPoint y: 380, endPoint x: 1005, endPoint y: 380, distance: 613.9
click at [391, 381] on div at bounding box center [389, 381] width 17 height 11
click at [843, 381] on icon "subject" at bounding box center [845, 382] width 20 height 20
drag, startPoint x: 843, startPoint y: 381, endPoint x: 802, endPoint y: 386, distance: 41.5
click at [842, 381] on icon "subject" at bounding box center [845, 382] width 20 height 20
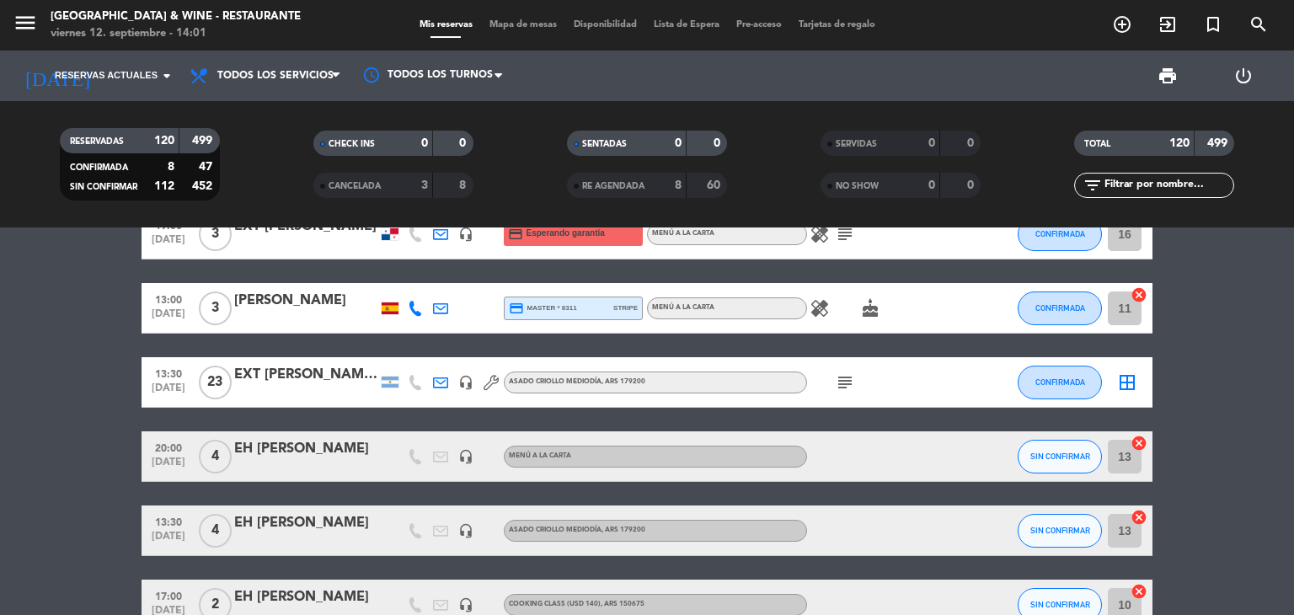
click at [358, 369] on div "EXT [PERSON_NAME] x24pax" at bounding box center [305, 375] width 143 height 22
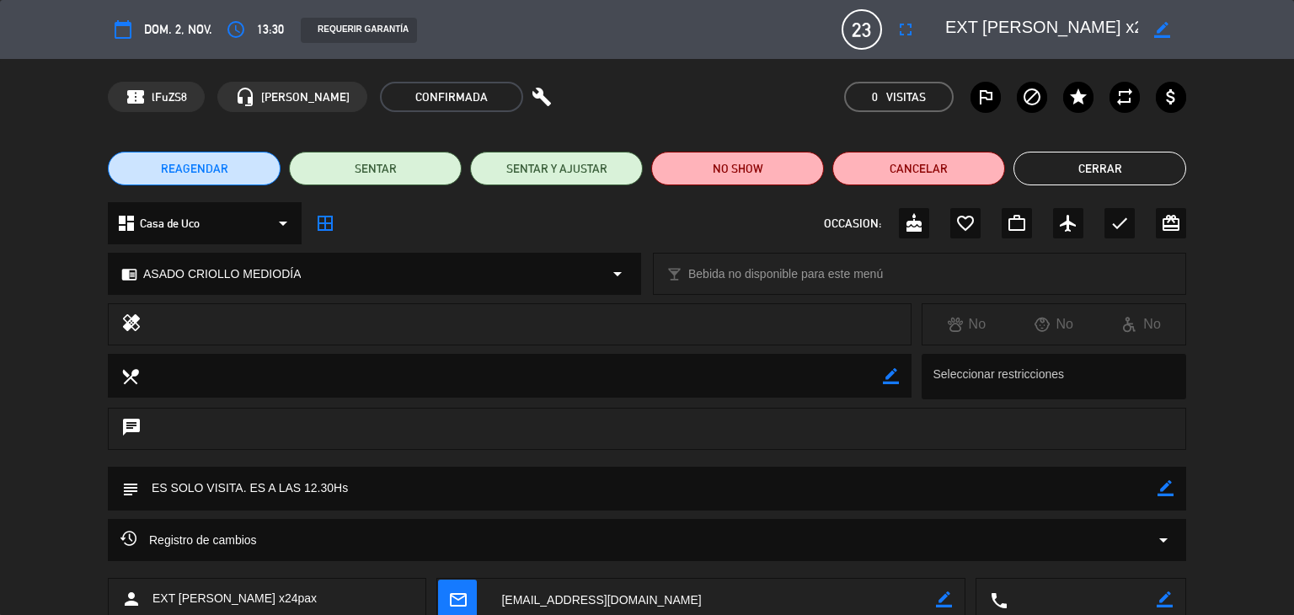
drag, startPoint x: 947, startPoint y: 48, endPoint x: 1095, endPoint y: 31, distance: 149.2
click at [1095, 30] on div "calendar_today dom. 2, nov. access_time 13:30 REQUERIR GARANTÍA 23 EXT [PERSON_…" at bounding box center [647, 29] width 1078 height 40
drag, startPoint x: 1007, startPoint y: 34, endPoint x: 1114, endPoint y: 100, distance: 126.0
click at [1150, 41] on div "border_color" at bounding box center [1059, 29] width 253 height 30
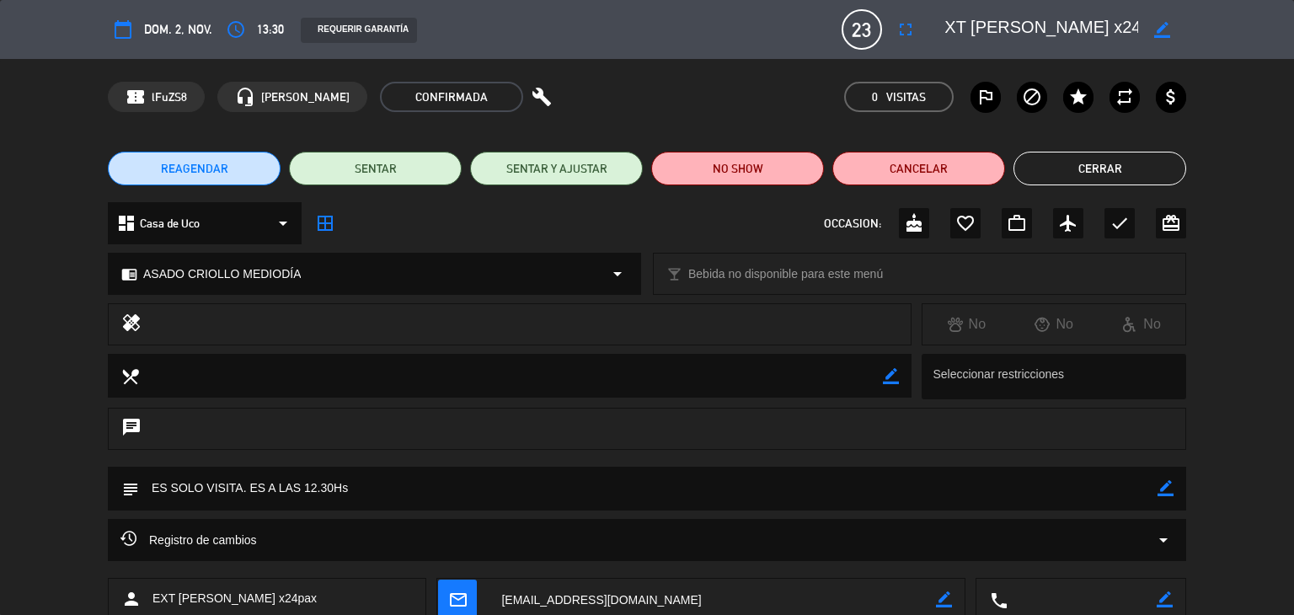
click at [1074, 195] on div "REAGENDAR SENTAR SENTAR Y AJUSTAR NO SHOW Cancelar Cerrar" at bounding box center [647, 168] width 1294 height 67
click at [1070, 176] on button "Cerrar" at bounding box center [1099, 169] width 173 height 34
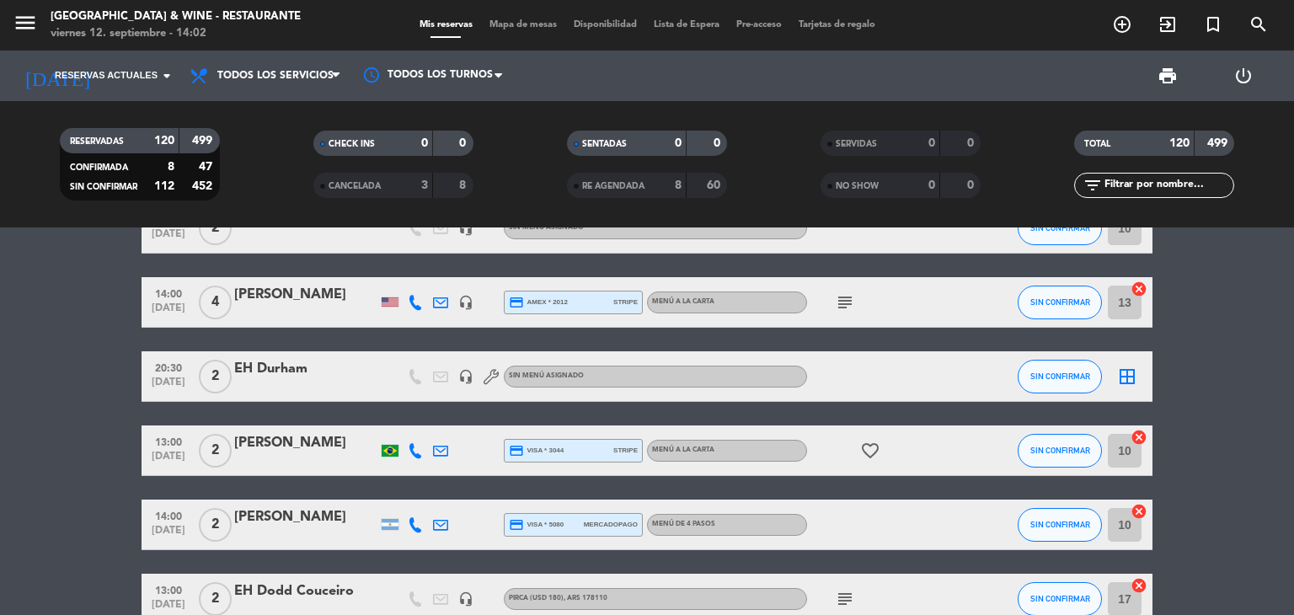
scroll to position [6653, 0]
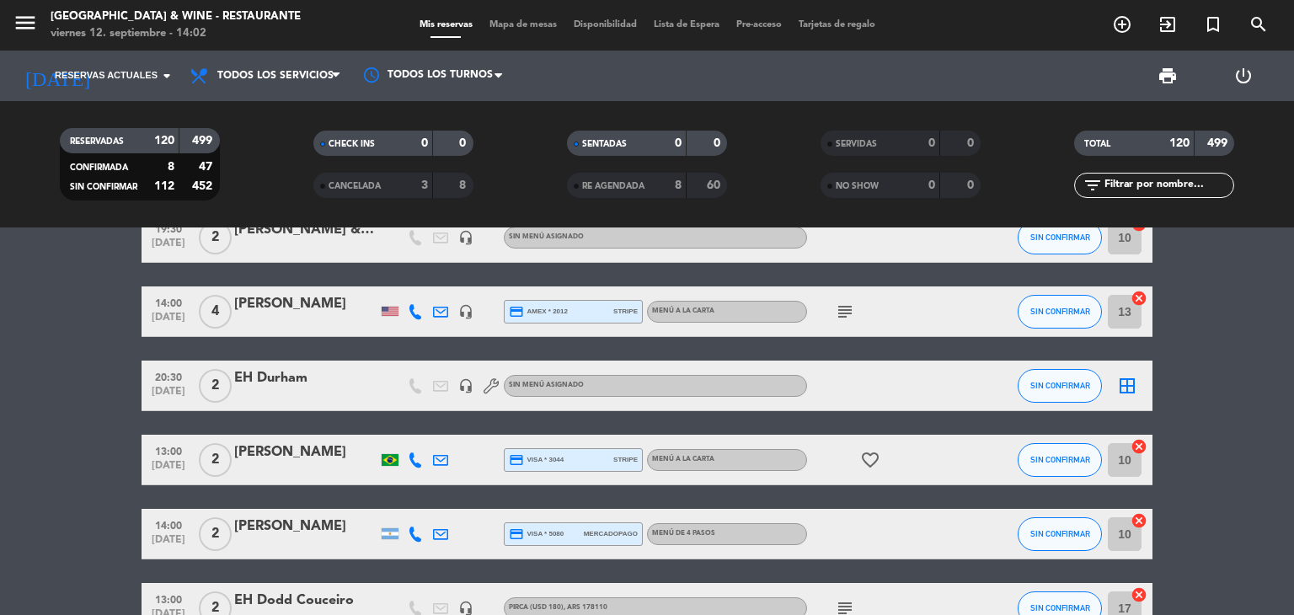
click at [838, 308] on icon "subject" at bounding box center [845, 311] width 20 height 20
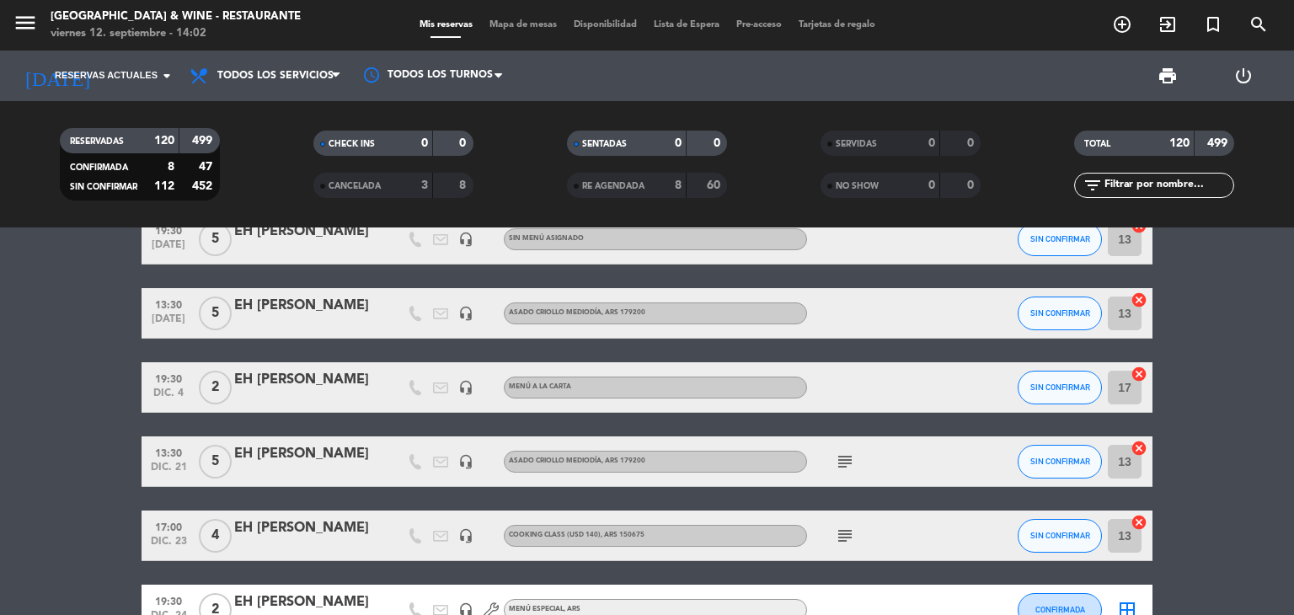
scroll to position [7074, 0]
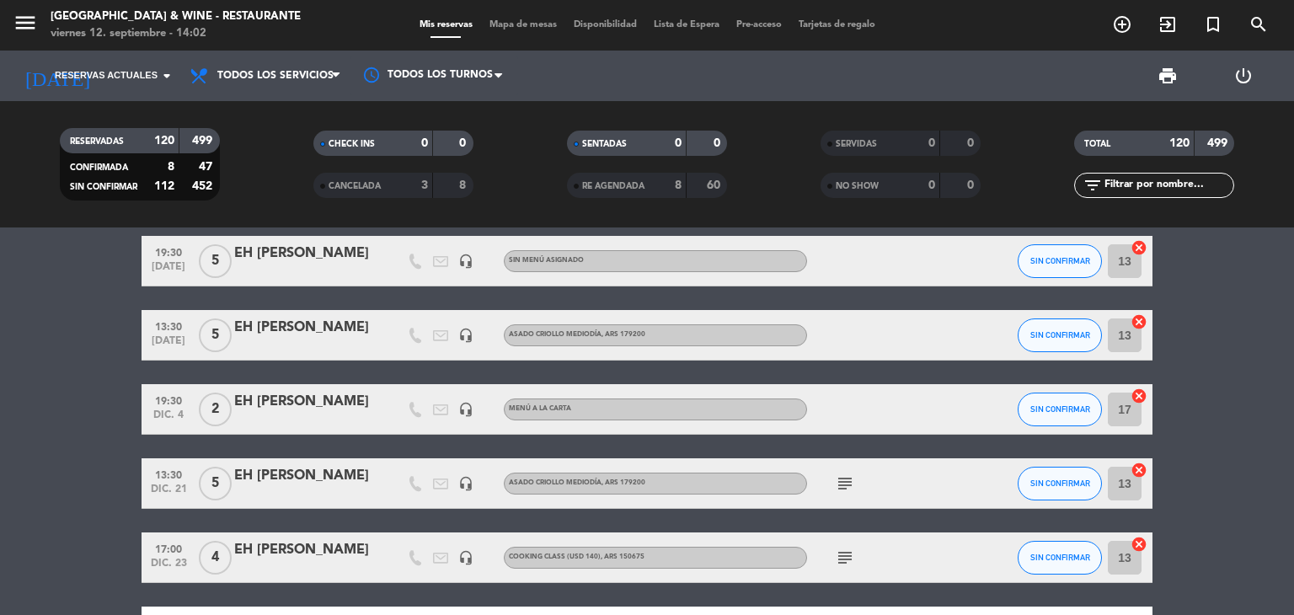
click at [848, 483] on icon "subject" at bounding box center [845, 483] width 20 height 20
click at [841, 478] on icon "subject" at bounding box center [845, 483] width 20 height 20
click at [831, 560] on div "subject" at bounding box center [883, 557] width 152 height 50
click at [843, 551] on icon "subject" at bounding box center [845, 557] width 20 height 20
click at [843, 549] on icon "subject" at bounding box center [845, 557] width 20 height 20
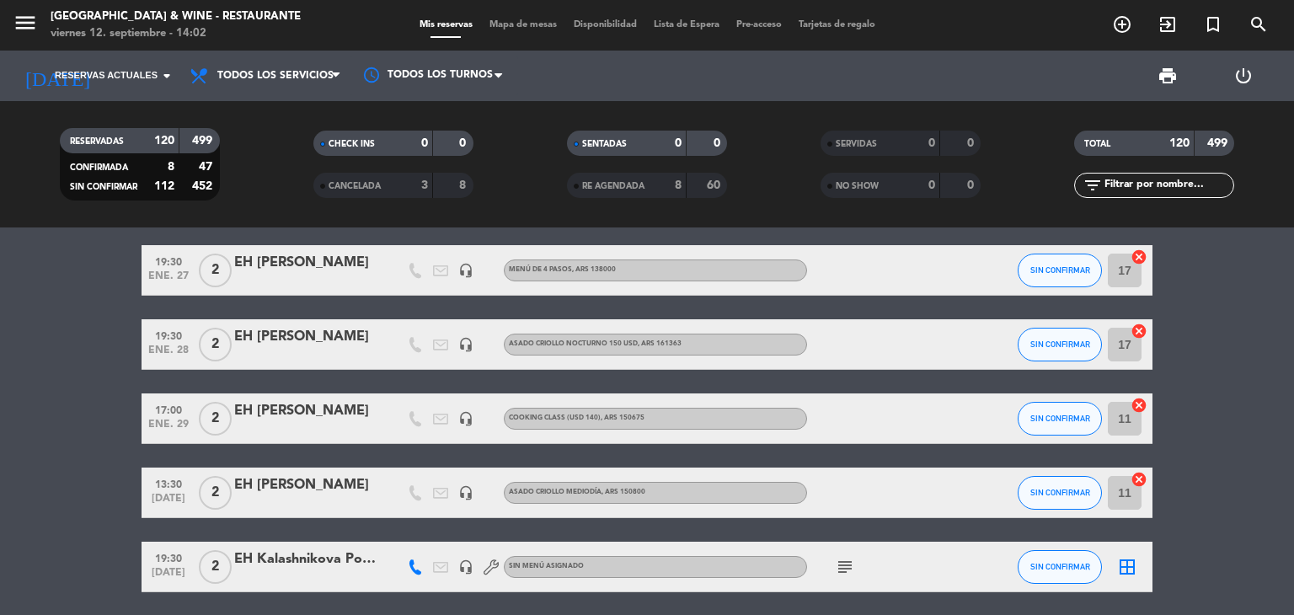
scroll to position [8460, 0]
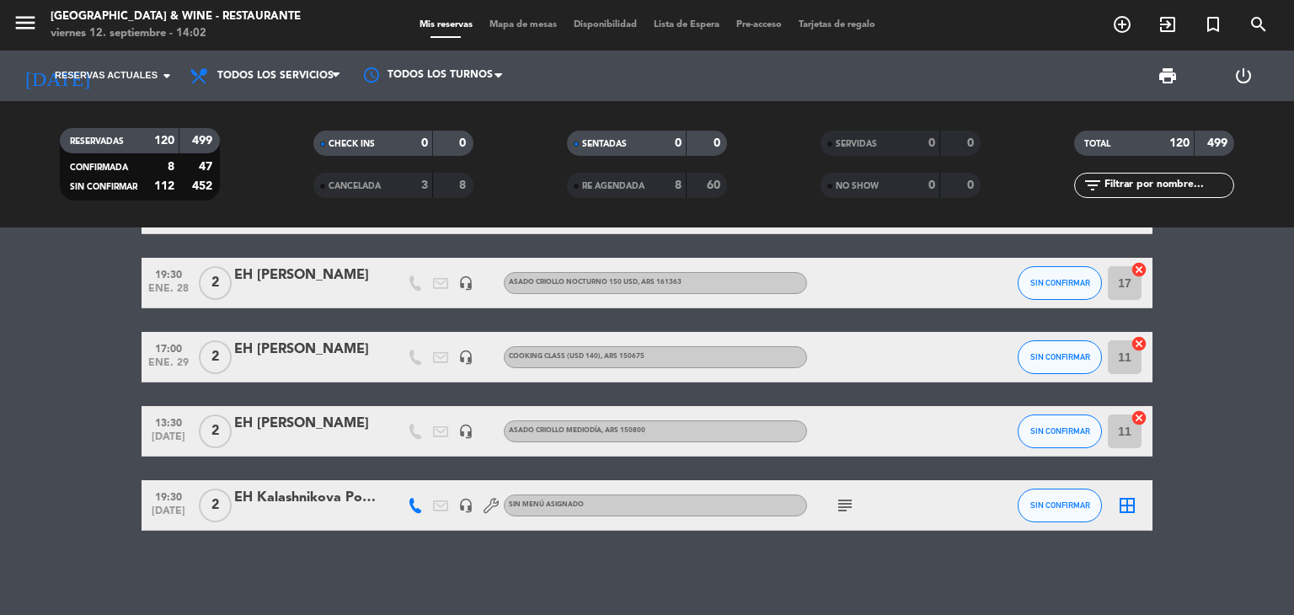
click at [848, 507] on icon "subject" at bounding box center [845, 505] width 20 height 20
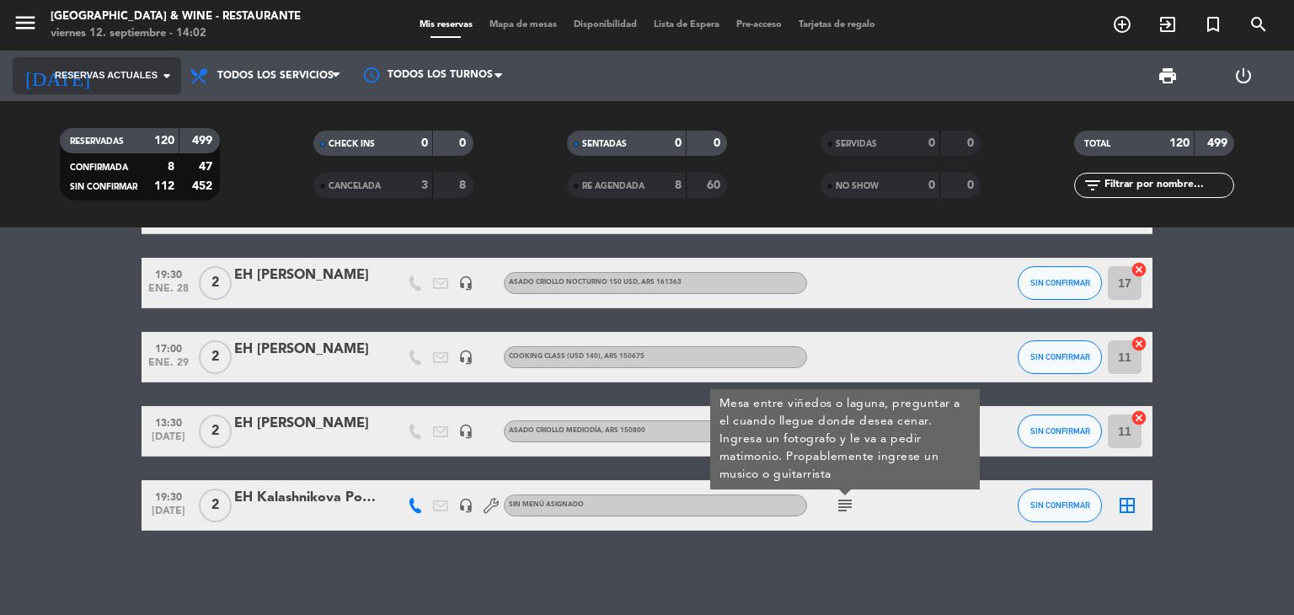
click at [83, 82] on span "Reservas actuales" at bounding box center [106, 75] width 103 height 15
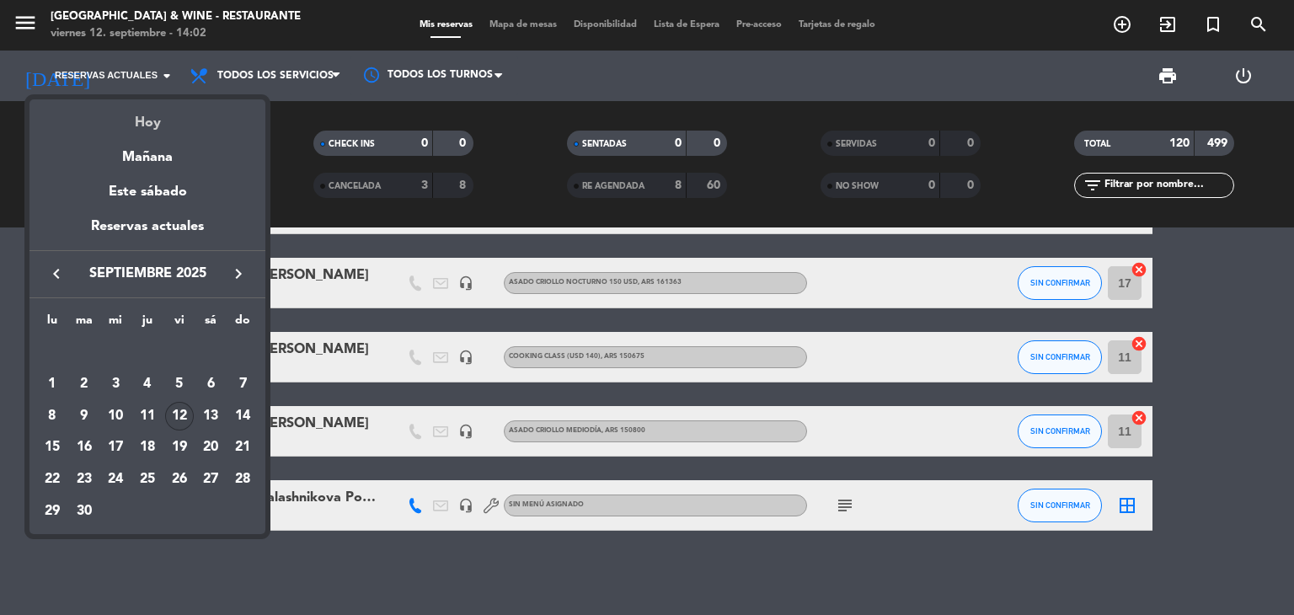
click at [131, 112] on div "Hoy" at bounding box center [147, 116] width 236 height 35
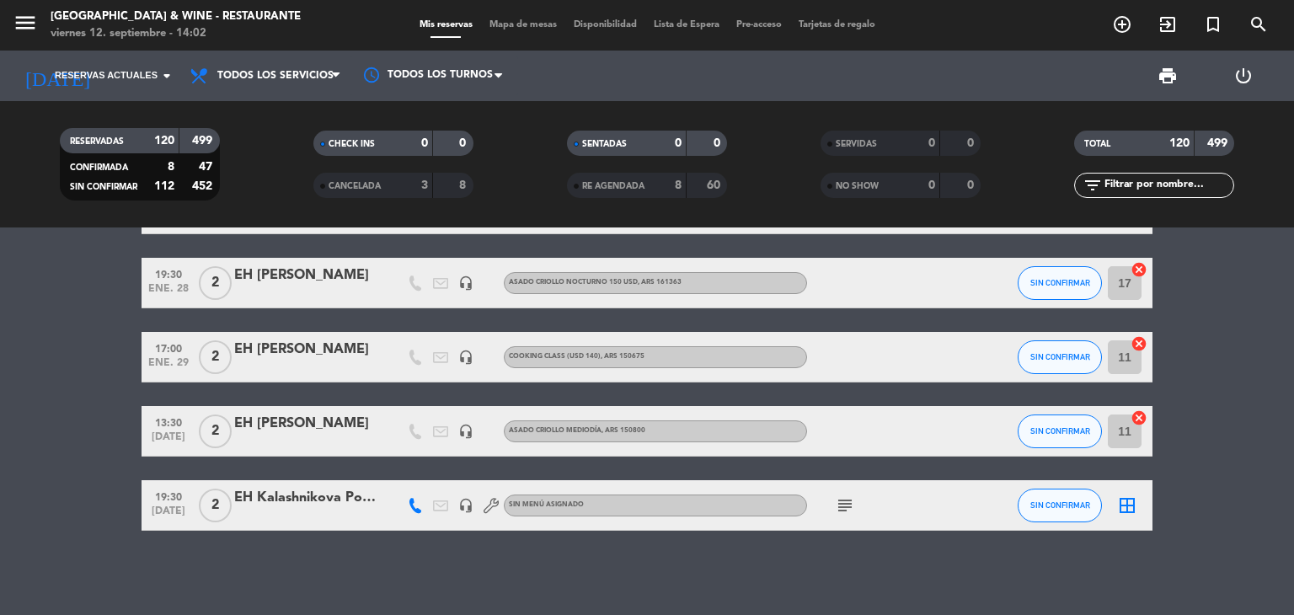
type input "[DATE]"
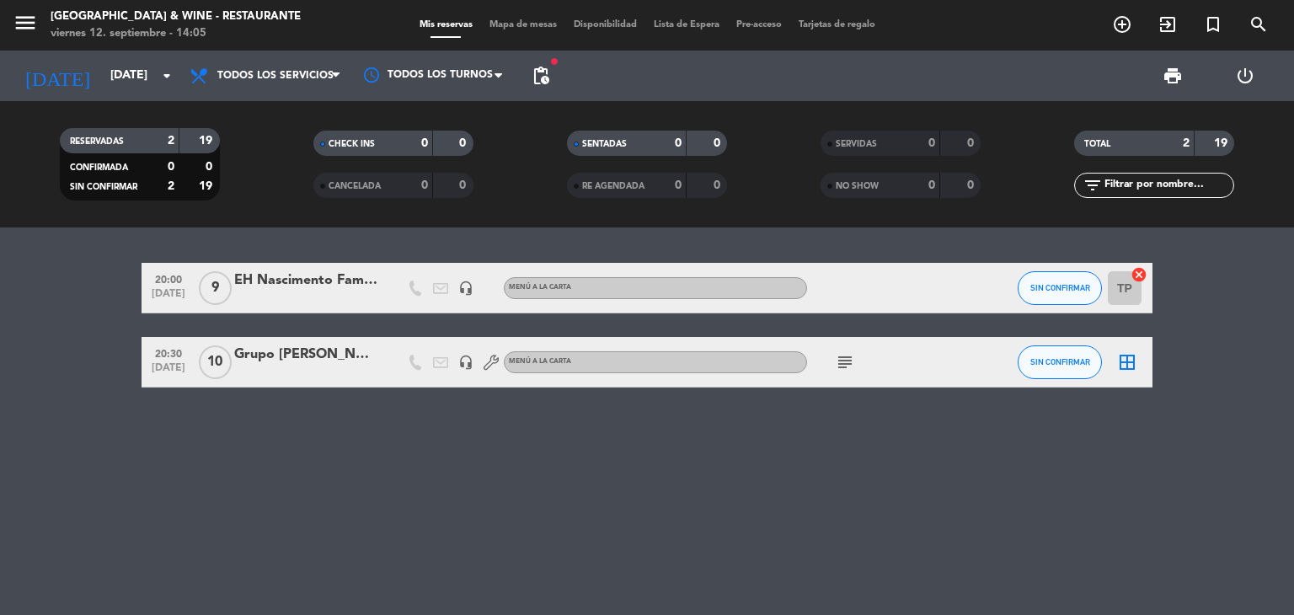
click at [67, 94] on div "[DATE] [DATE] arrow_drop_down" at bounding box center [97, 76] width 168 height 51
click at [108, 85] on input "[DATE]" at bounding box center [182, 76] width 160 height 30
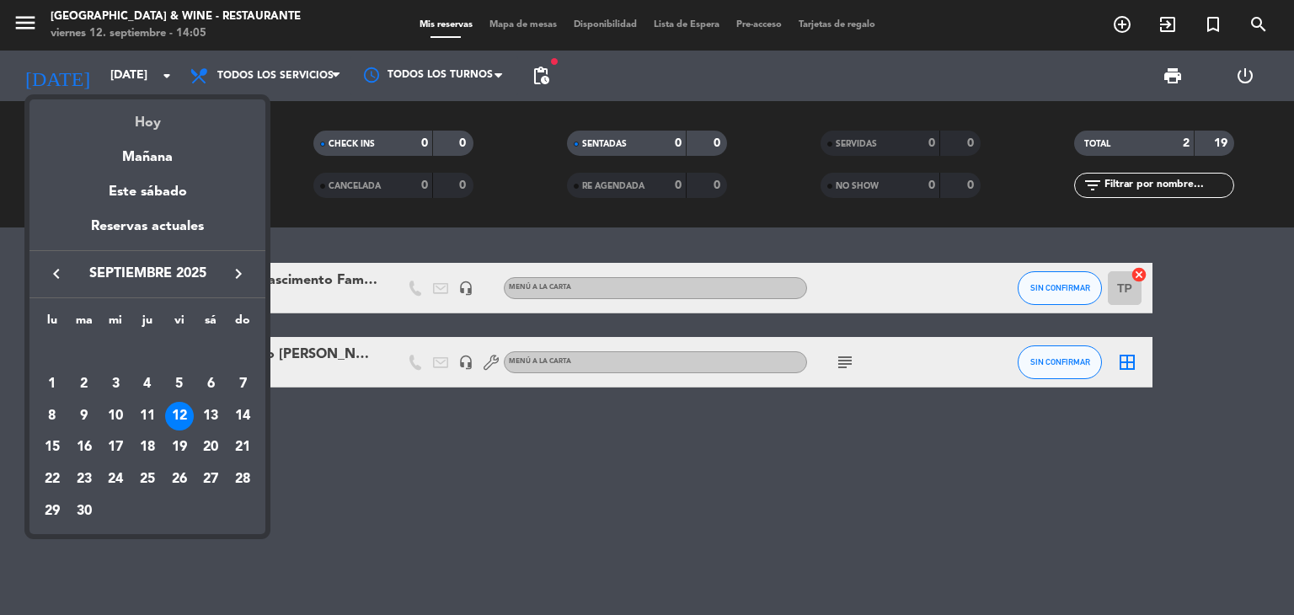
click at [128, 119] on div "Hoy" at bounding box center [147, 116] width 236 height 35
